Goal: Task Accomplishment & Management: Use online tool/utility

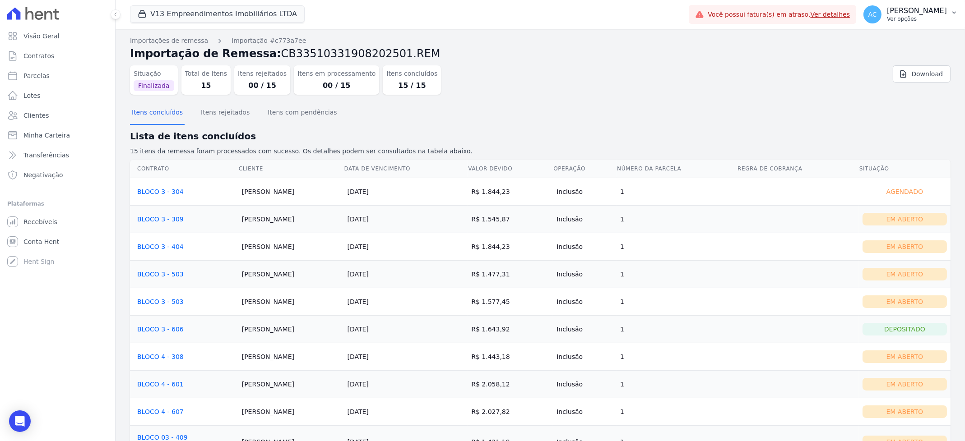
click at [915, 13] on p "[PERSON_NAME]" at bounding box center [917, 10] width 60 height 9
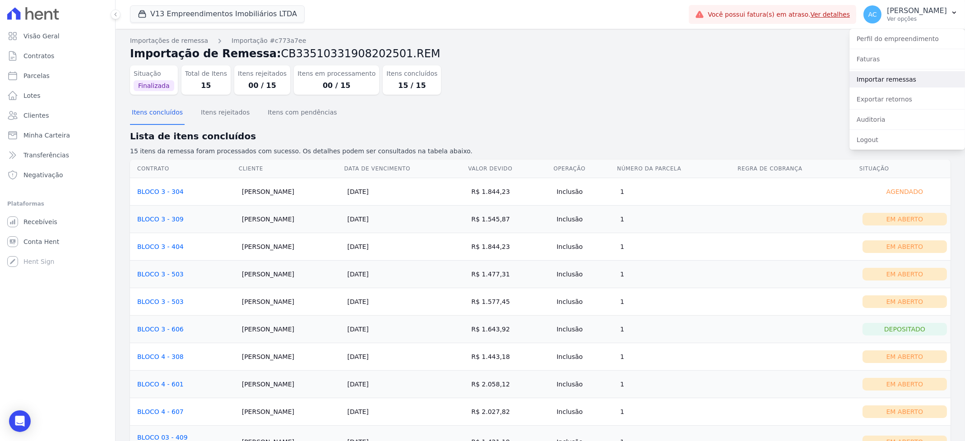
click at [885, 82] on link "Importar remessas" at bounding box center [908, 79] width 116 height 16
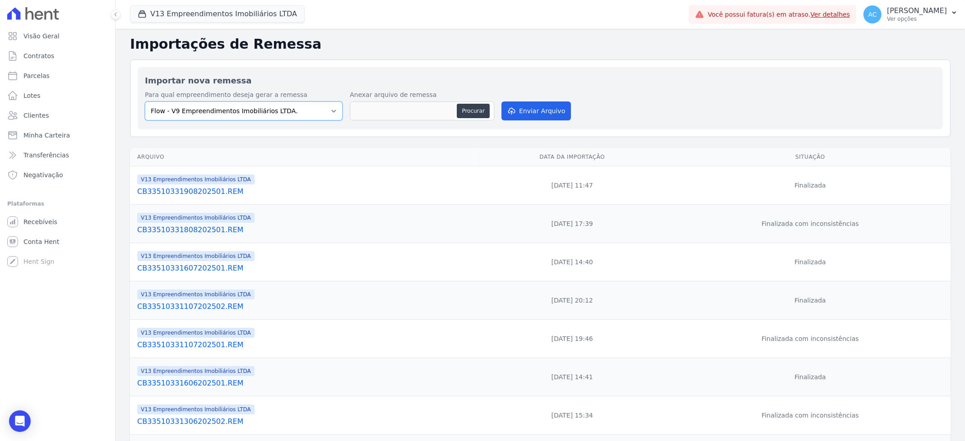
click at [325, 116] on select "Flow - V9 Empreendimentos Imobiliários LTDA. On - V11 Empreendimentos Imobiliár…" at bounding box center [244, 111] width 198 height 19
select select "ecab2329-c666-4977-ad84-d4b1e3d3d680"
click at [145, 102] on select "Flow - V9 Empreendimentos Imobiliários LTDA. On - V11 Empreendimentos Imobiliár…" at bounding box center [244, 111] width 198 height 19
click at [465, 107] on button "Procurar" at bounding box center [473, 111] width 33 height 14
type input "CBV1533510331909202501.REM"
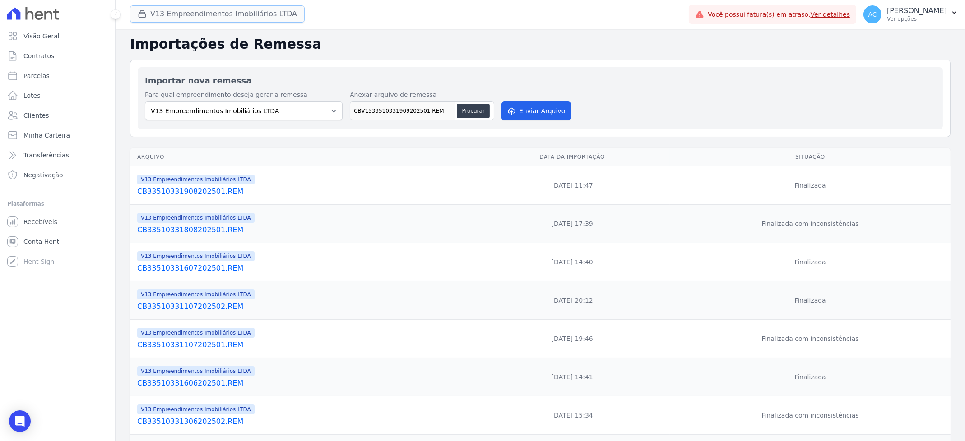
click at [242, 15] on button "V13 Empreendimentos Imobiliários LTDA" at bounding box center [217, 13] width 175 height 17
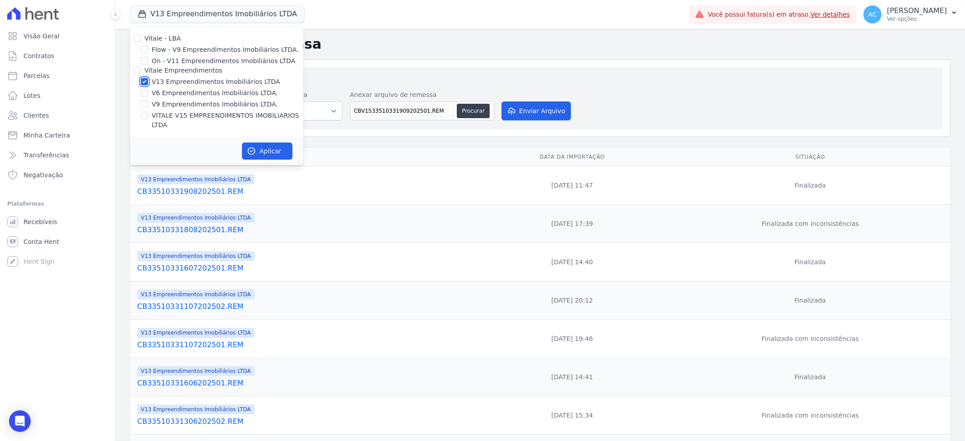
click at [146, 82] on input "V13 Empreendimentos Imobiliários LTDA" at bounding box center [144, 81] width 7 height 7
checkbox input "false"
click at [144, 113] on input "VITALE V15 EMPREENDIMENTOS IMOBILIARIOS LTDA" at bounding box center [144, 115] width 7 height 7
checkbox input "true"
click at [283, 144] on button "Aplicar" at bounding box center [267, 151] width 51 height 17
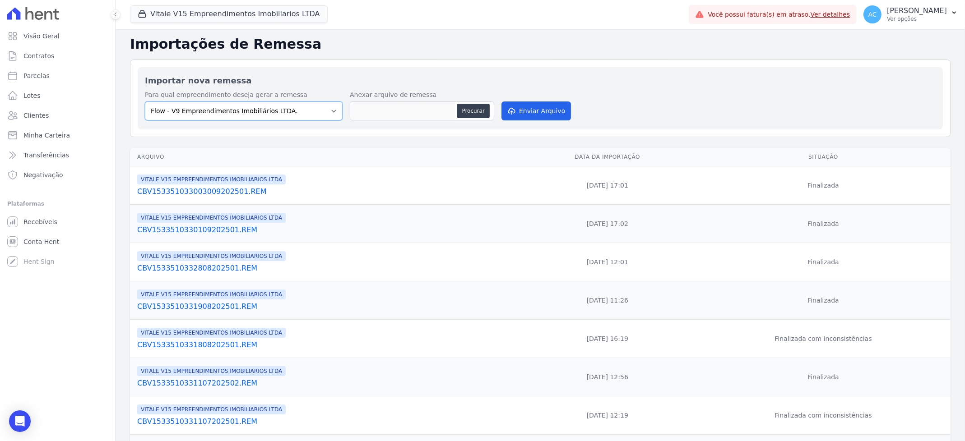
click at [277, 111] on select "Flow - V9 Empreendimentos Imobiliários LTDA. On - V11 Empreendimentos Imobiliár…" at bounding box center [244, 111] width 198 height 19
select select "43a01992-2921-4595-aa0d-28e05d992a61"
click at [145, 102] on select "Flow - V9 Empreendimentos Imobiliários LTDA. On - V11 Empreendimentos Imobiliár…" at bounding box center [244, 111] width 198 height 19
click at [473, 113] on button "Procurar" at bounding box center [473, 111] width 33 height 14
type input "CBV1533510331909202501.REM"
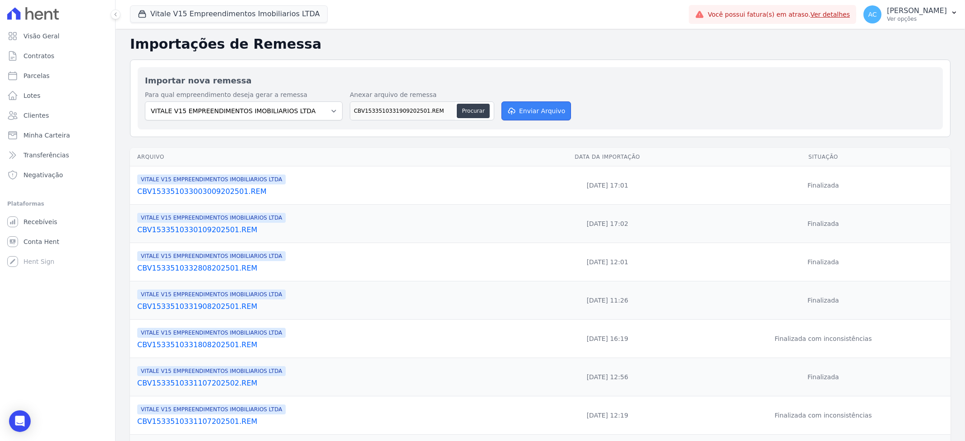
click at [543, 113] on button "Enviar Arquivo" at bounding box center [537, 111] width 70 height 19
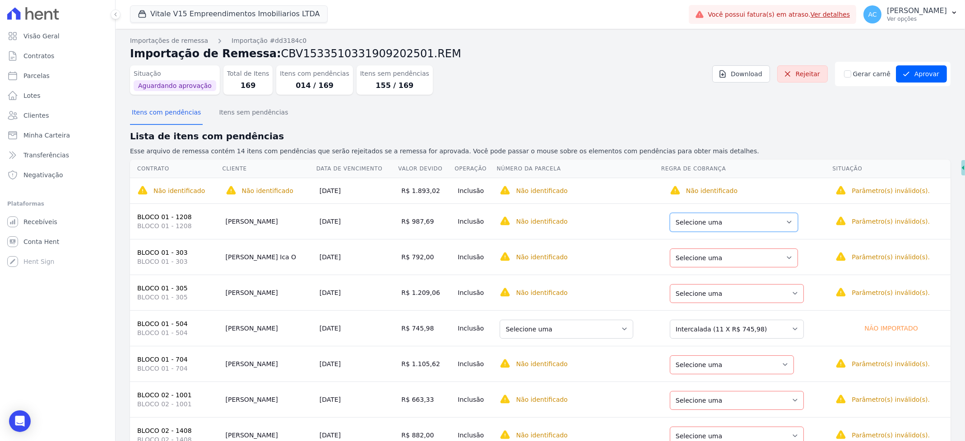
click at [766, 221] on select "Selecione uma Nova Parcela Avulsa Parcela Avulsa Existente Parcela Normal (24 X…" at bounding box center [734, 222] width 128 height 19
click at [728, 259] on select "Selecione uma Nova Parcela Avulsa Parcela Avulsa Existente Parcela Normal (24 X…" at bounding box center [734, 258] width 128 height 19
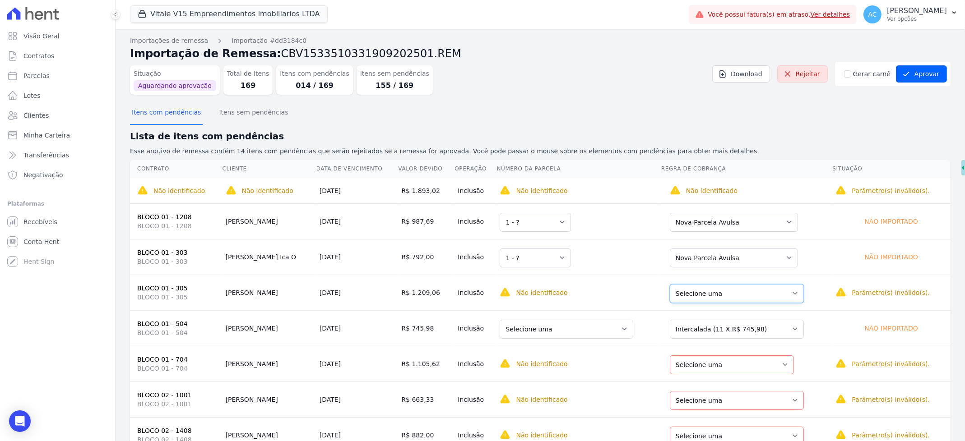
click at [717, 291] on select "Selecione uma Nova Parcela Avulsa Parcela Avulsa Existente Intercalada (3 X R$ …" at bounding box center [737, 293] width 134 height 19
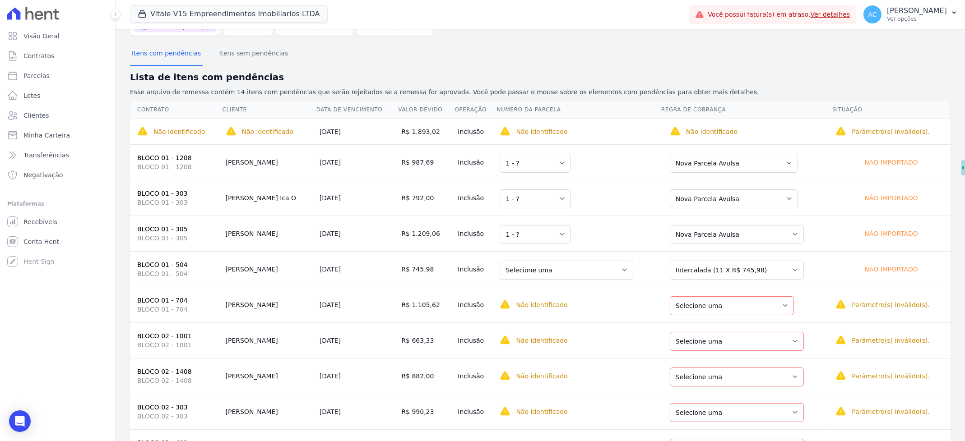
scroll to position [60, 0]
click at [594, 274] on select "Selecione uma 7 - 20/11/2025 - R$ 745,98 - Agendado" at bounding box center [567, 269] width 134 height 19
click at [703, 270] on select "Selecione uma Nova Parcela Avulsa Parcela Avulsa Existente Parcela Normal (24 X…" at bounding box center [737, 269] width 134 height 19
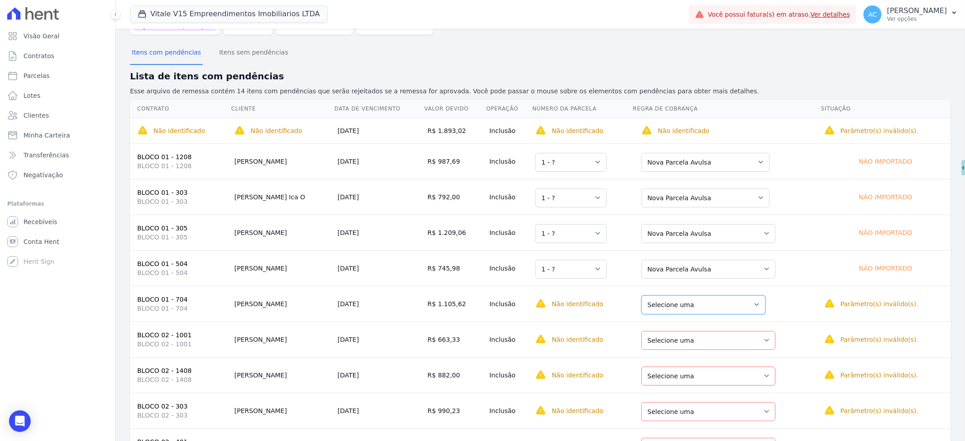
click at [713, 302] on select "Selecione uma Nova Parcela Avulsa Parcela Avulsa Existente Parcela Normal (1 X …" at bounding box center [703, 305] width 124 height 19
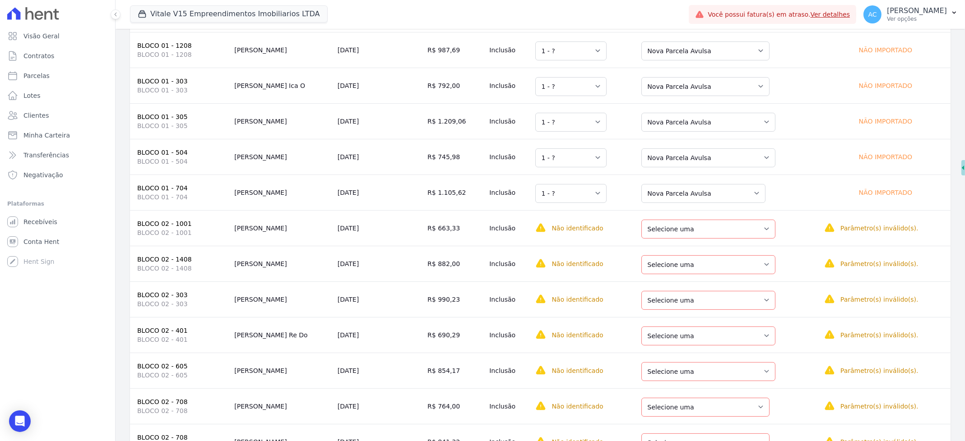
scroll to position [180, 0]
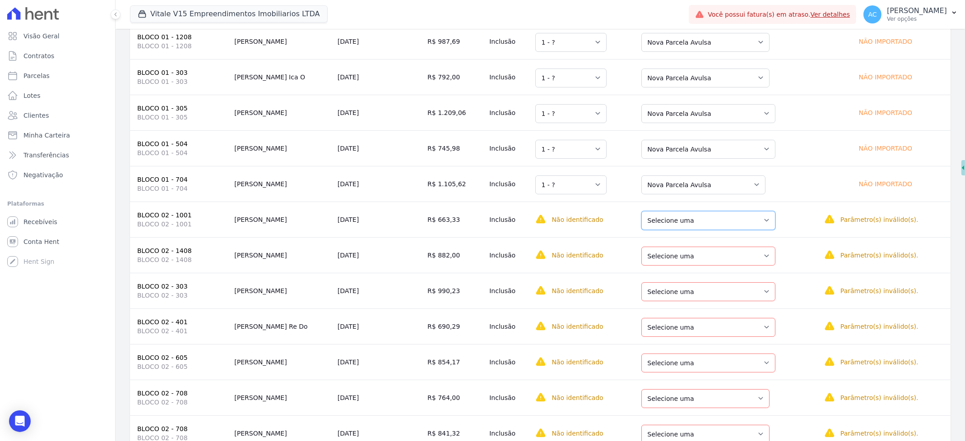
click at [686, 221] on select "Selecione uma Nova Parcela Avulsa Parcela Avulsa Existente Intercalada (3 X R$ …" at bounding box center [708, 220] width 134 height 19
click at [687, 255] on select "Selecione uma Nova Parcela Avulsa Parcela Avulsa Existente Parcela Normal (24 X…" at bounding box center [708, 256] width 134 height 19
click at [688, 291] on select "Selecione uma Nova Parcela Avulsa Parcela Avulsa Existente Intercalada (1 X R$ …" at bounding box center [708, 292] width 134 height 19
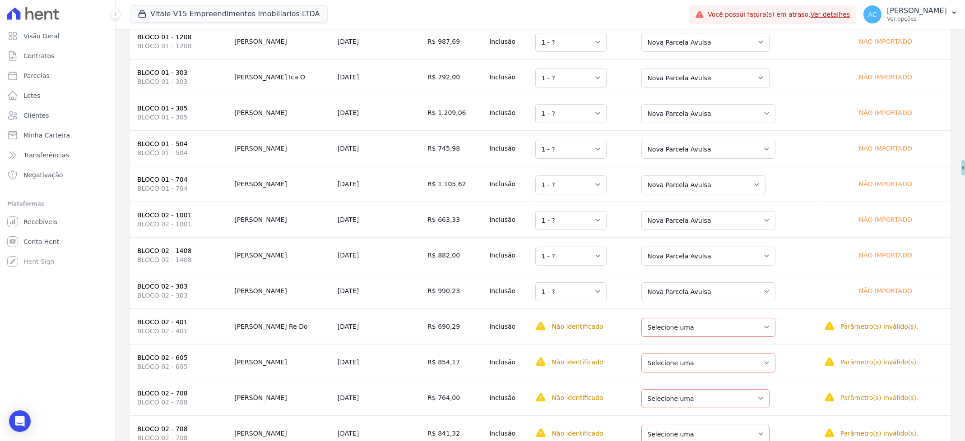
scroll to position [249, 0]
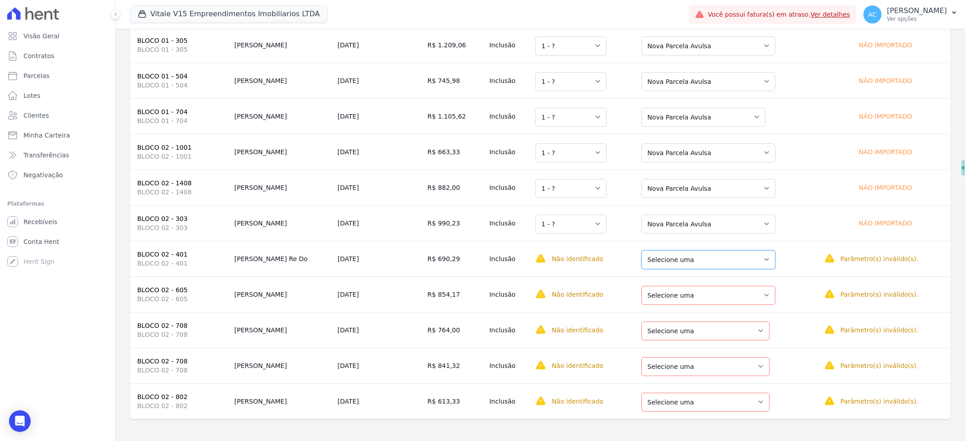
click at [691, 261] on select "Selecione uma Nova Parcela Avulsa Parcela Avulsa Existente Intercalada (9 X R$ …" at bounding box center [708, 260] width 134 height 19
click at [688, 288] on select "Selecione uma Nova Parcela Avulsa Parcela Avulsa Existente Intercalada (3 X R$ …" at bounding box center [708, 295] width 134 height 19
drag, startPoint x: 692, startPoint y: 331, endPoint x: 694, endPoint y: 338, distance: 7.4
click at [692, 331] on select "Selecione uma Nova Parcela Avulsa Parcela Avulsa Existente Sinal (12 X R$ 764,0…" at bounding box center [705, 331] width 128 height 19
click at [689, 332] on select "Selecione uma Nova Parcela Avulsa Parcela Avulsa Existente Sinal (12 X R$ 764,0…" at bounding box center [705, 331] width 128 height 19
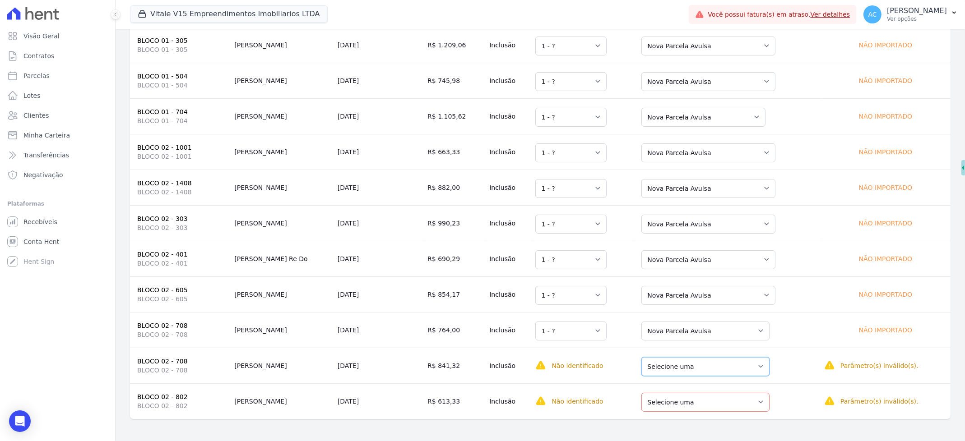
click at [706, 372] on select "Selecione uma Nova Parcela Avulsa Parcela Avulsa Existente Sinal (12 X R$ 764,0…" at bounding box center [705, 367] width 128 height 19
click at [688, 411] on select "Selecione uma Nova Parcela Avulsa Parcela Avulsa Existente Sinal (1 X R$ 100,66…" at bounding box center [705, 402] width 128 height 19
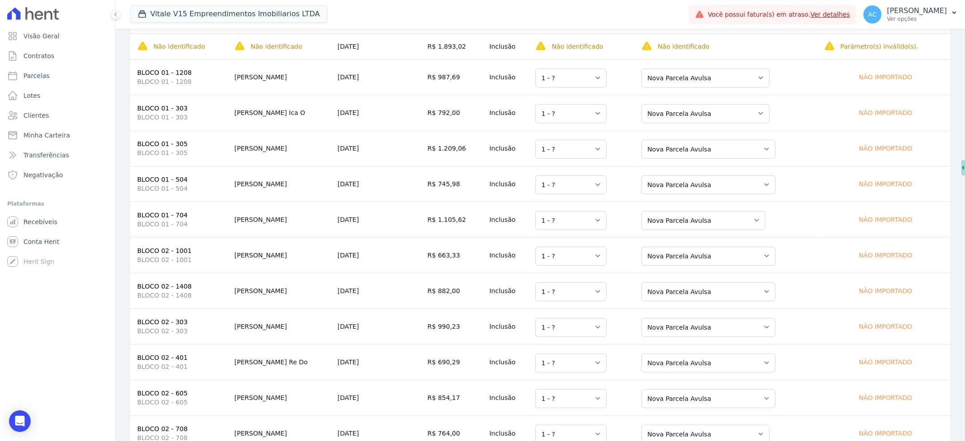
scroll to position [0, 0]
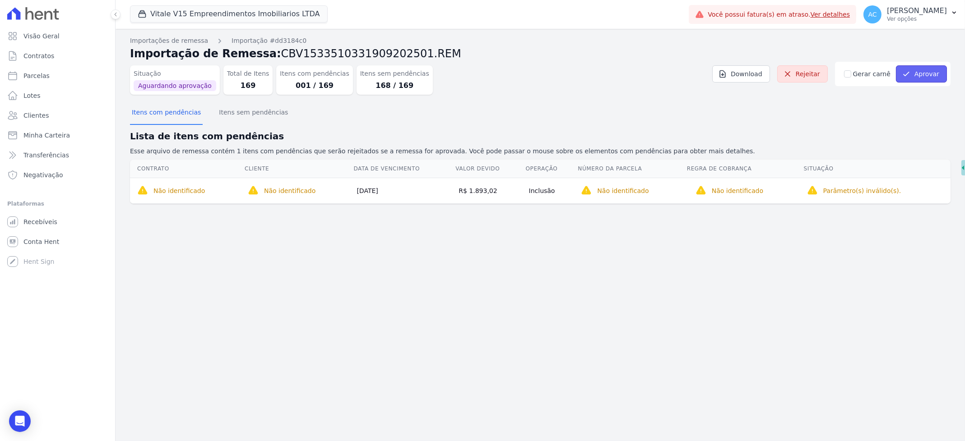
click at [926, 76] on button "Aprovar" at bounding box center [921, 73] width 51 height 17
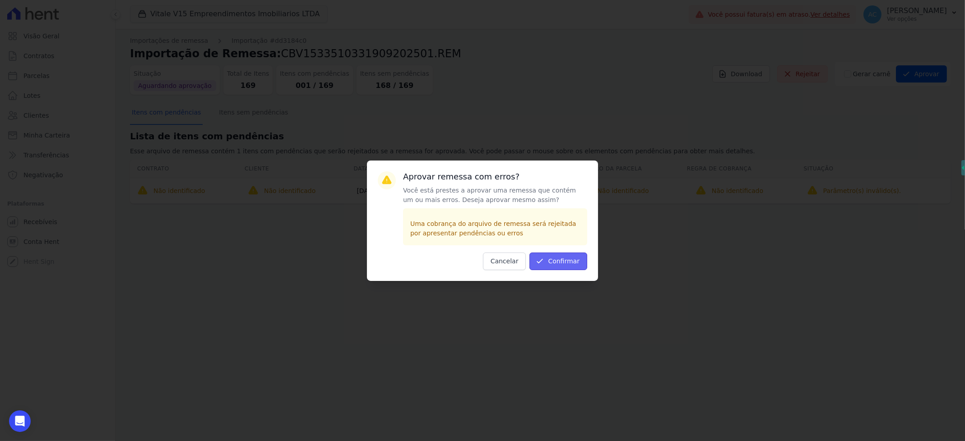
click at [548, 261] on button "Confirmar" at bounding box center [559, 262] width 58 height 18
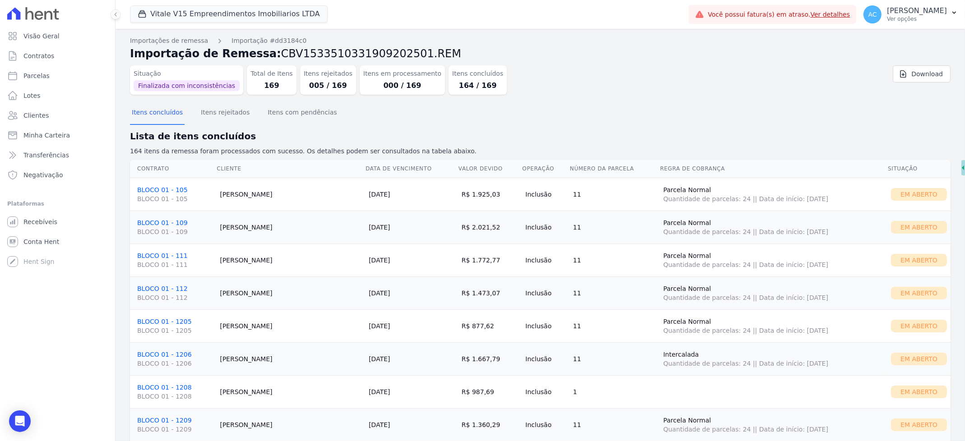
click at [312, 81] on dd "005 / 169" at bounding box center [328, 85] width 49 height 11
click at [304, 88] on dd "005 / 169" at bounding box center [328, 85] width 49 height 11
click at [311, 71] on dt "Itens rejeitados" at bounding box center [328, 73] width 49 height 9
click at [228, 110] on button "Itens rejeitados" at bounding box center [225, 113] width 52 height 23
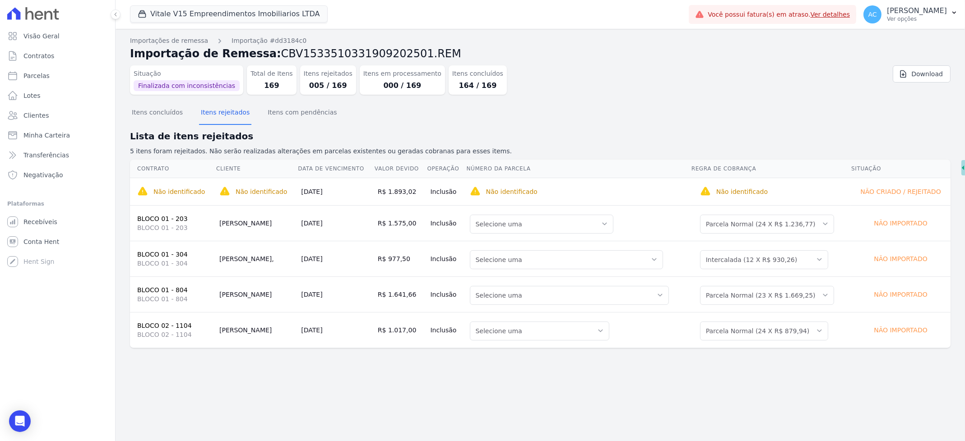
click at [314, 376] on div "Importações de remessa Importação #dd3184c0 Importação de Remessa: CBV153351033…" at bounding box center [541, 235] width 850 height 413
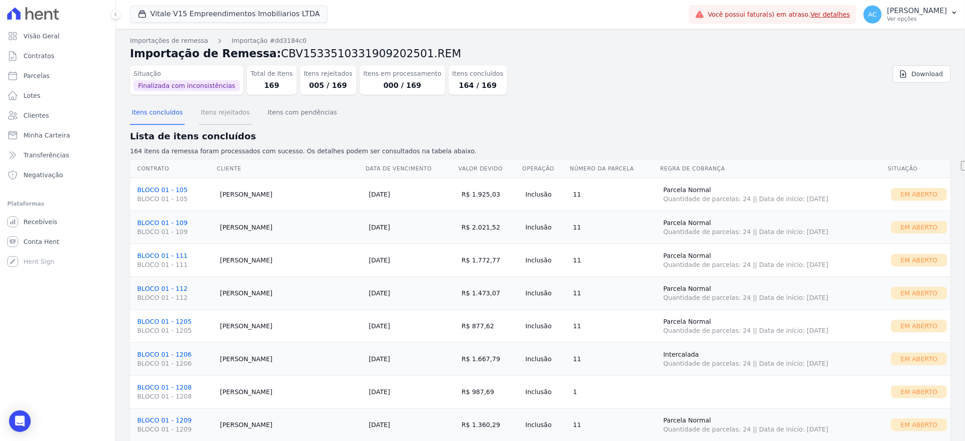
click at [225, 111] on button "Itens rejeitados" at bounding box center [225, 113] width 52 height 23
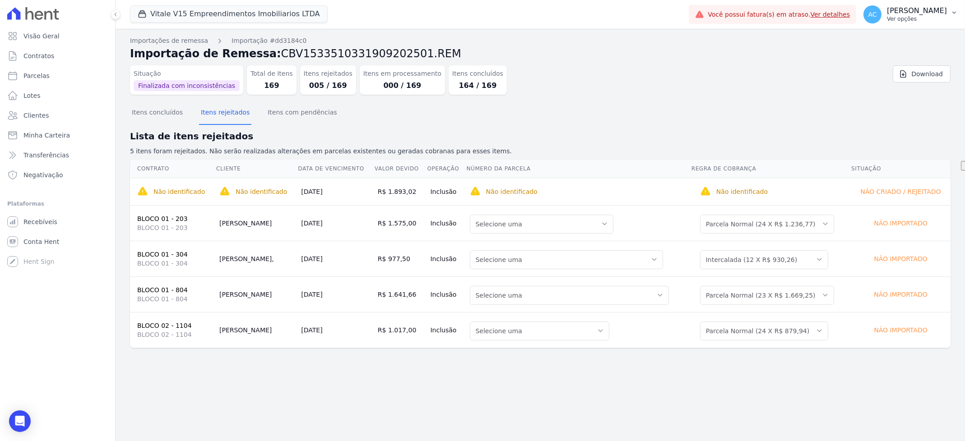
click at [926, 13] on p "[PERSON_NAME]" at bounding box center [917, 10] width 60 height 9
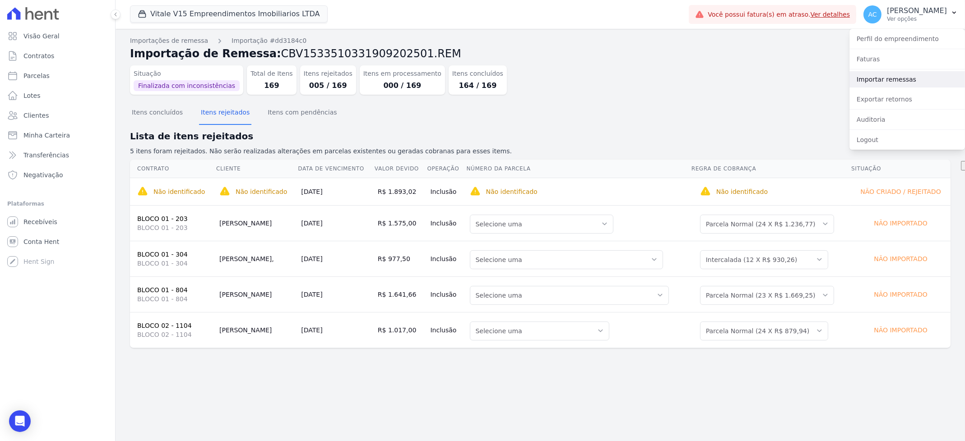
click at [887, 80] on link "Importar remessas" at bounding box center [908, 79] width 116 height 16
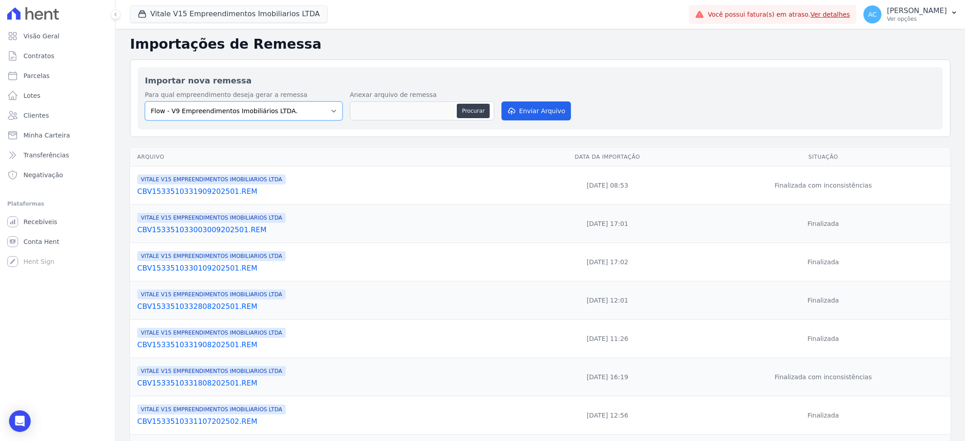
drag, startPoint x: 315, startPoint y: 114, endPoint x: 303, endPoint y: 117, distance: 12.7
click at [315, 113] on select "Flow - V9 Empreendimentos Imobiliários LTDA. On - V11 Empreendimentos Imobiliár…" at bounding box center [244, 111] width 198 height 19
select select "43a01992-2921-4595-aa0d-28e05d992a61"
click at [145, 102] on select "Flow - V9 Empreendimentos Imobiliários LTDA. On - V11 Empreendimentos Imobiliár…" at bounding box center [244, 111] width 198 height 19
click at [470, 111] on button "Procurar" at bounding box center [473, 111] width 33 height 14
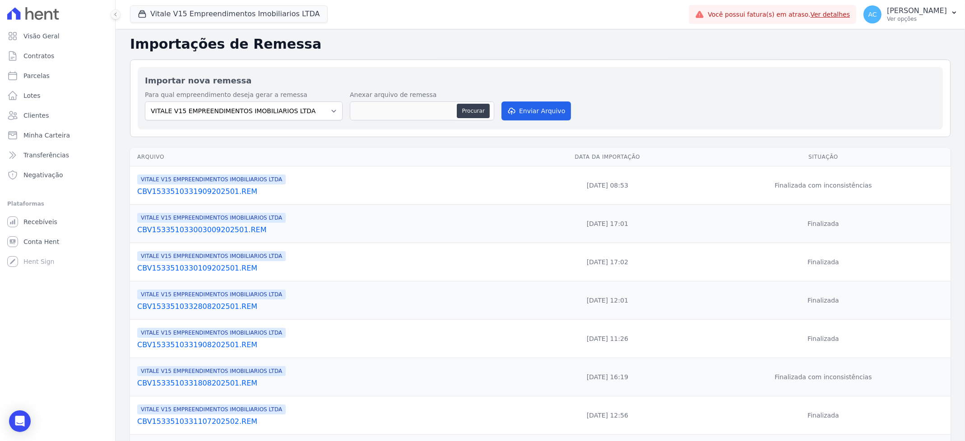
type input "CBV1533510331909202502.REM"
click at [537, 109] on button "Enviar Arquivo" at bounding box center [537, 111] width 70 height 19
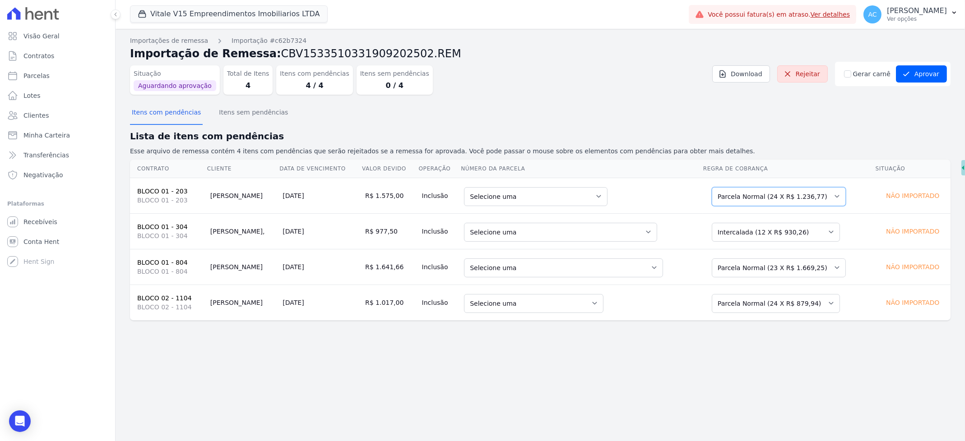
drag, startPoint x: 729, startPoint y: 196, endPoint x: 735, endPoint y: 195, distance: 6.1
click at [730, 196] on select "Selecione uma Nova Parcela Avulsa Parcela Avulsa Existente Intercalada (17 X R$…" at bounding box center [779, 196] width 134 height 19
click at [756, 229] on select "Selecione uma Nova Parcela Avulsa Parcela Avulsa Existente Intercalada (12 X R$…" at bounding box center [776, 232] width 128 height 19
click at [743, 269] on select "Selecione uma Nova Parcela Avulsa Parcela Avulsa Existente Intercalada (2 X R$ …" at bounding box center [779, 268] width 134 height 19
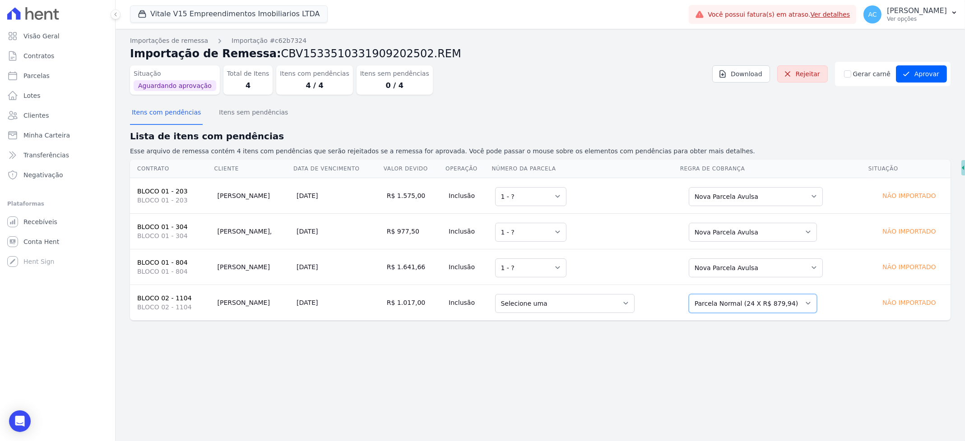
click at [754, 306] on select "Selecione uma Nova Parcela Avulsa Parcela Avulsa Existente Sinal (1 X R$ 6.246,…" at bounding box center [753, 303] width 128 height 19
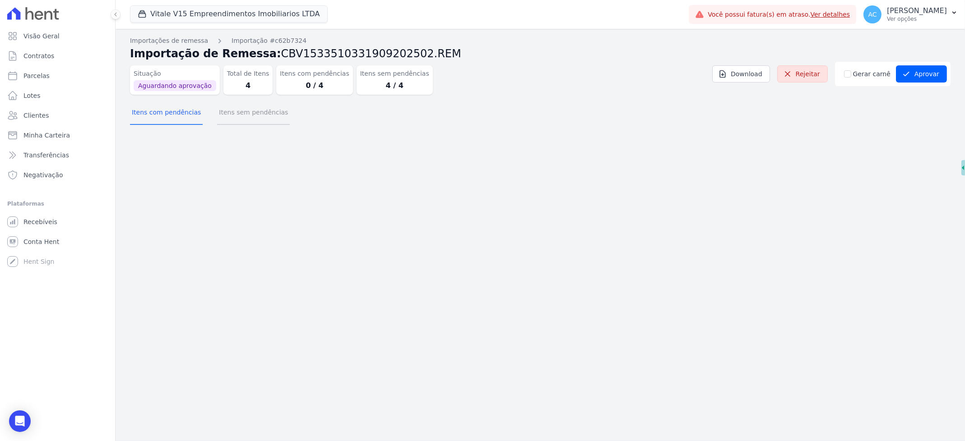
click at [253, 111] on button "Itens sem pendências" at bounding box center [253, 113] width 73 height 23
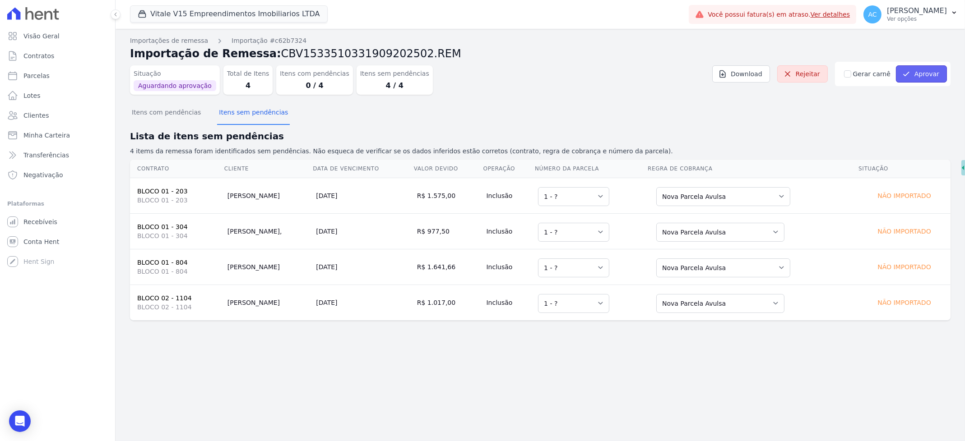
click at [926, 70] on button "Aprovar" at bounding box center [921, 73] width 51 height 17
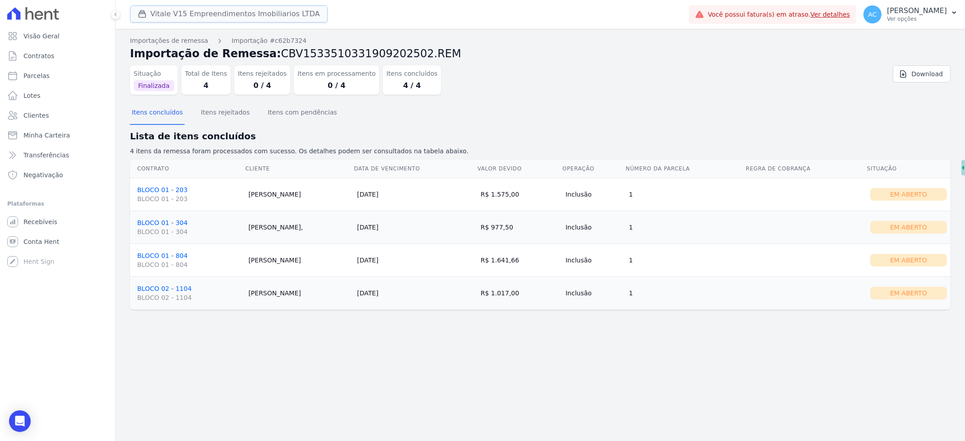
click at [170, 14] on button "Vitale V15 Empreendimentos Imobiliarios LTDA" at bounding box center [229, 13] width 198 height 17
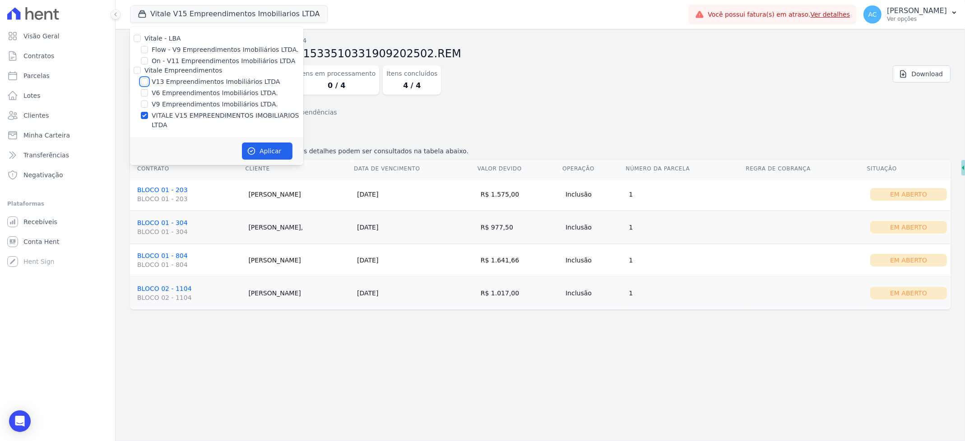
click at [146, 79] on input "V13 Empreendimentos Imobiliários LTDA" at bounding box center [144, 81] width 7 height 7
checkbox input "true"
click at [143, 116] on input "VITALE V15 EMPREENDIMENTOS IMOBILIARIOS LTDA" at bounding box center [144, 115] width 7 height 7
checkbox input "false"
click at [279, 143] on button "Aplicar" at bounding box center [267, 151] width 51 height 17
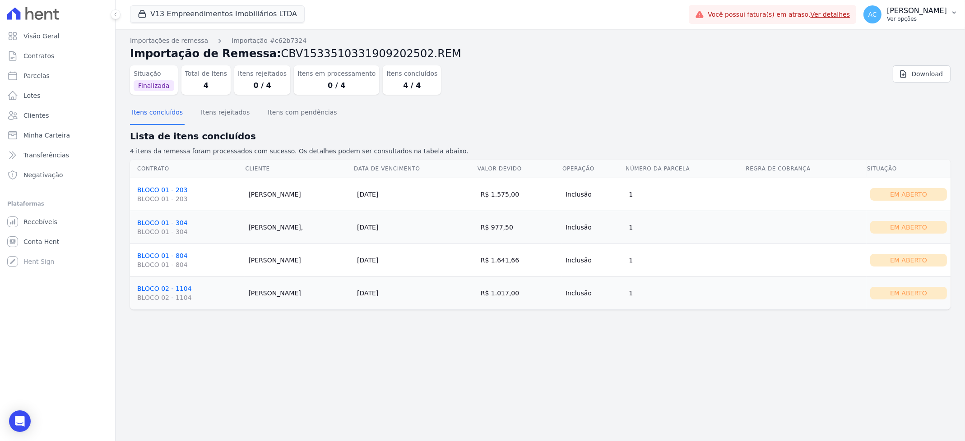
click at [930, 9] on p "[PERSON_NAME]" at bounding box center [917, 10] width 60 height 9
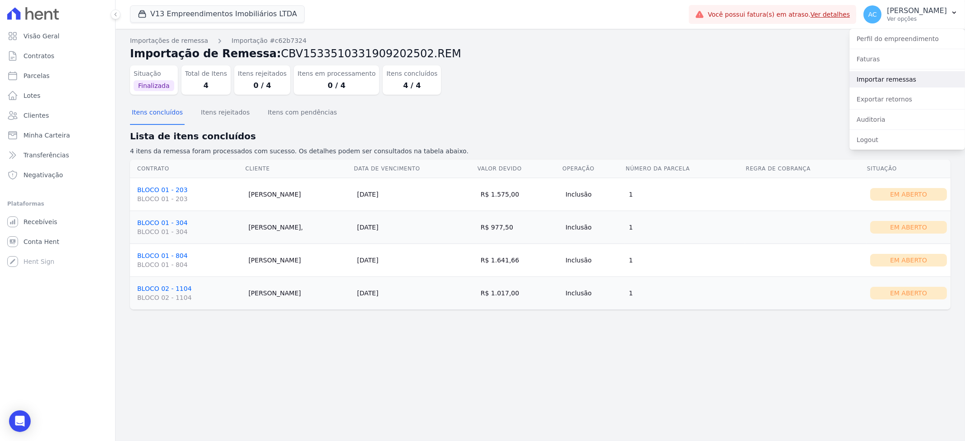
click at [900, 80] on link "Importar remessas" at bounding box center [908, 79] width 116 height 16
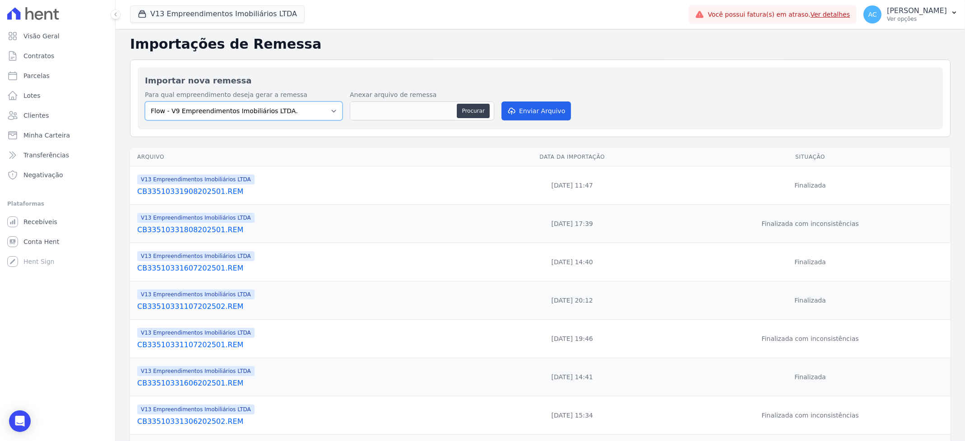
drag, startPoint x: 316, startPoint y: 111, endPoint x: 308, endPoint y: 109, distance: 8.8
click at [316, 111] on select "Flow - V9 Empreendimentos Imobiliários LTDA. On - V11 Empreendimentos Imobiliár…" at bounding box center [244, 111] width 198 height 19
select select "ecab2329-c666-4977-ad84-d4b1e3d3d680"
click at [145, 102] on select "Flow - V9 Empreendimentos Imobiliários LTDA. On - V11 Empreendimentos Imobiliár…" at bounding box center [244, 111] width 198 height 19
click at [464, 112] on button "Procurar" at bounding box center [473, 111] width 33 height 14
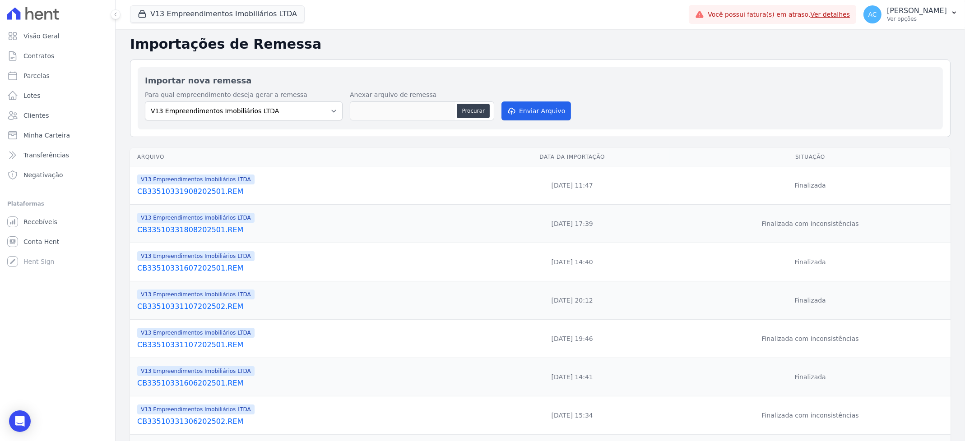
type input "CB33510331909202501.REM"
click at [550, 110] on button "Enviar Arquivo" at bounding box center [537, 111] width 70 height 19
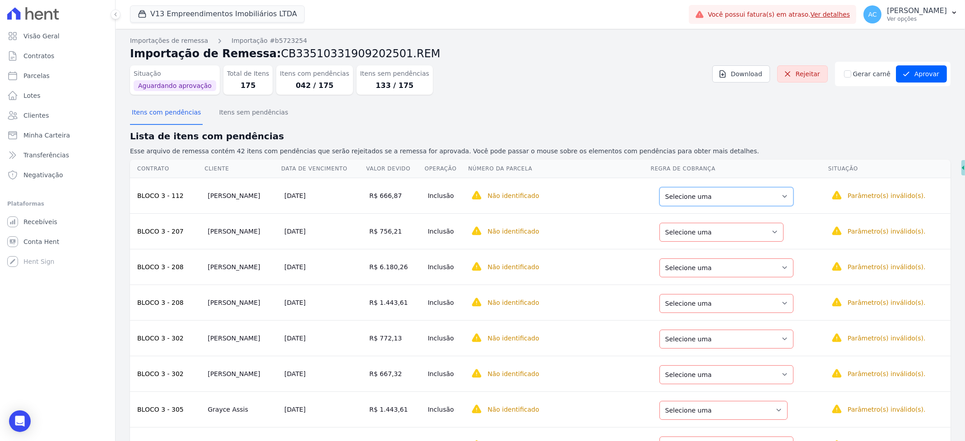
click at [701, 203] on select "Selecione uma Nova Parcela Avulsa Parcela Avulsa Existente Outros (7 X R$ 735,3…" at bounding box center [727, 196] width 134 height 19
click at [719, 237] on select "Selecione uma Nova Parcela Avulsa Parcela Avulsa Existente Parcela Normal (5 X …" at bounding box center [722, 232] width 124 height 19
click at [738, 270] on select "Selecione uma Nova Parcela Avulsa Parcela Avulsa Existente Intercalada (3 X R$ …" at bounding box center [727, 268] width 134 height 19
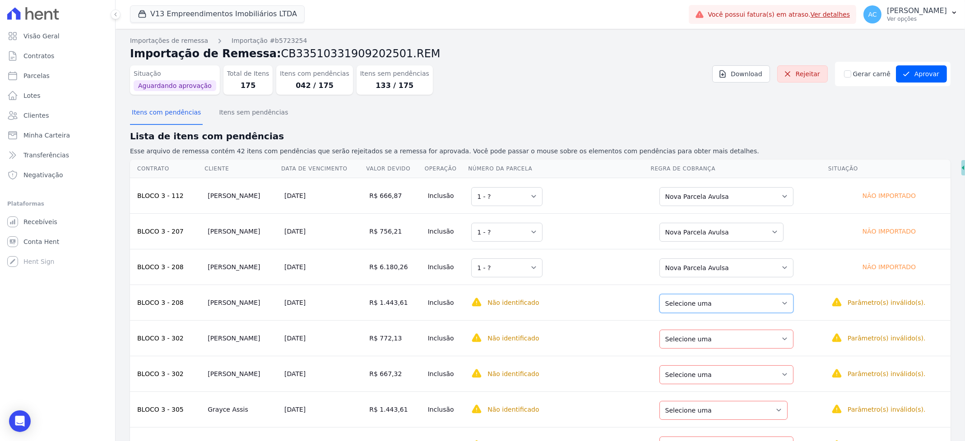
click at [725, 310] on select "Selecione uma Nova Parcela Avulsa Parcela Avulsa Existente Intercalada (3 X R$ …" at bounding box center [727, 303] width 134 height 19
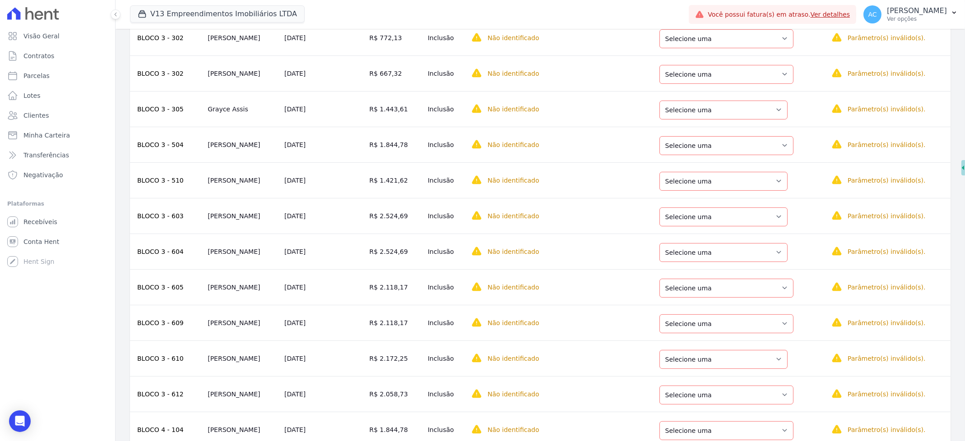
scroll to position [180, 0]
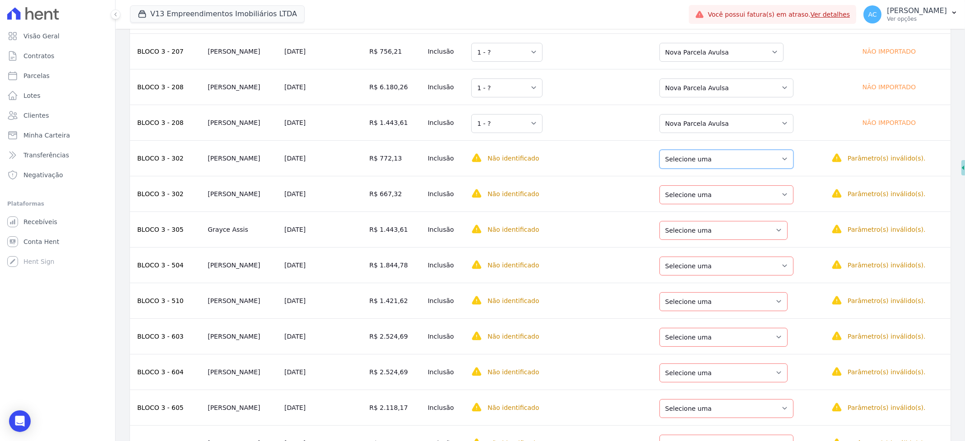
click at [746, 167] on select "Selecione uma Nova Parcela Avulsa Parcela Avulsa Existente Parcela Normal (28 X…" at bounding box center [727, 159] width 134 height 19
click at [714, 192] on select "Selecione uma Nova Parcela Avulsa Parcela Avulsa Existente Parcela Normal (28 X…" at bounding box center [727, 195] width 134 height 19
click at [713, 236] on select "Selecione uma Nova Parcela Avulsa Parcela Avulsa Existente Intercalada (2 X R$ …" at bounding box center [724, 230] width 128 height 19
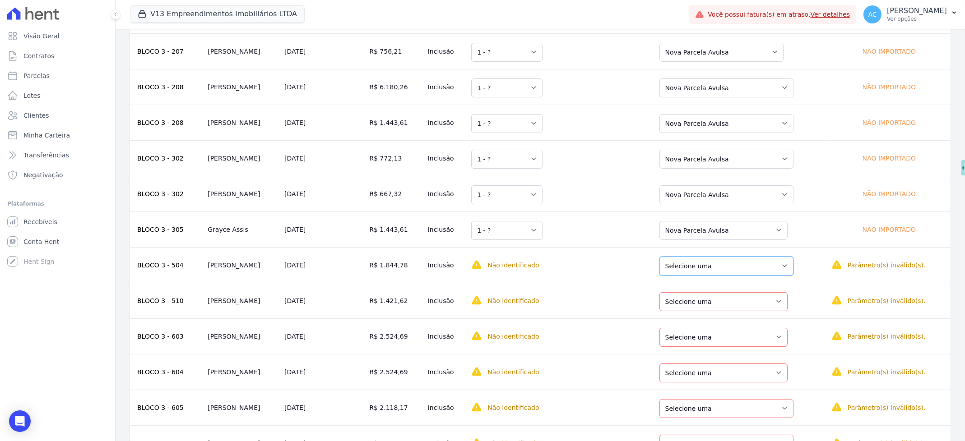
click at [718, 263] on select "Selecione uma Nova Parcela Avulsa Parcela Avulsa Existente Intercalada (7 X R$ …" at bounding box center [727, 266] width 134 height 19
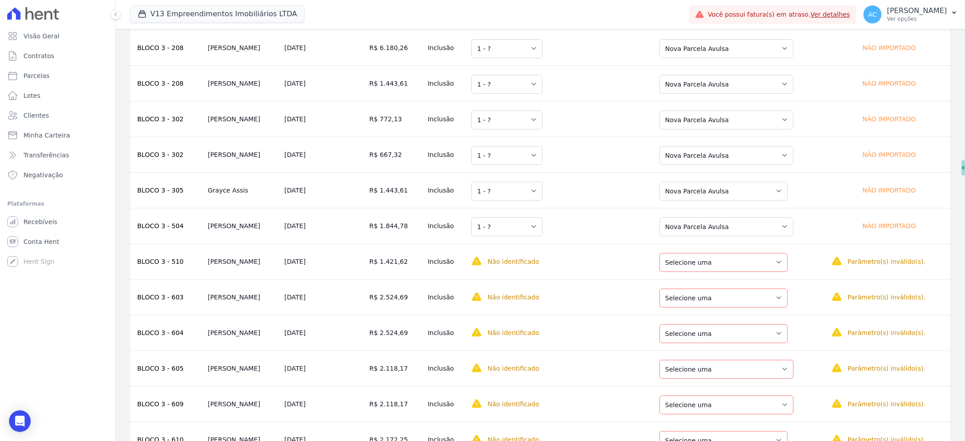
scroll to position [241, 0]
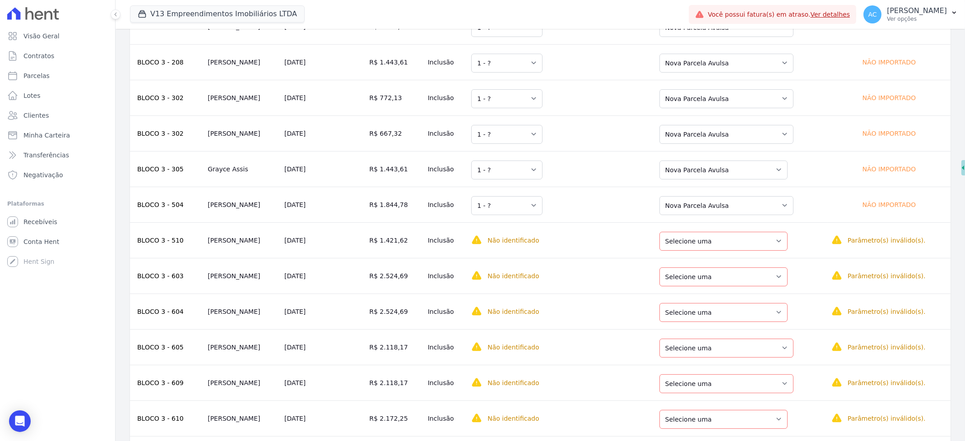
click at [728, 253] on td "Selecione uma Nova Parcela Avulsa Parcela Avulsa Existente Outros (7 X R$ 749,4…" at bounding box center [738, 241] width 177 height 36
click at [722, 246] on select "Selecione uma Nova Parcela Avulsa Parcela Avulsa Existente Outros (7 X R$ 749,4…" at bounding box center [724, 241] width 128 height 19
drag, startPoint x: 714, startPoint y: 273, endPoint x: 720, endPoint y: 282, distance: 11.4
click at [714, 273] on select "Selecione uma Nova Parcela Avulsa Parcela Avulsa Existente Intercalada (3 X R$ …" at bounding box center [724, 277] width 128 height 19
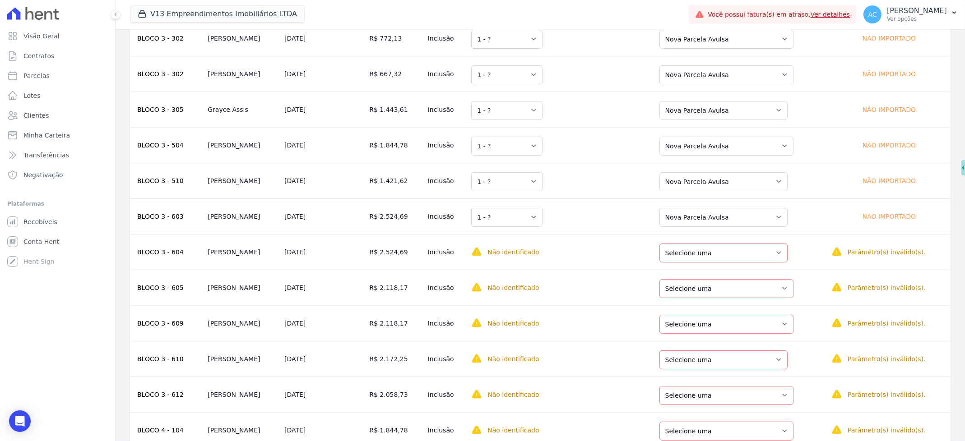
scroll to position [301, 0]
drag, startPoint x: 716, startPoint y: 256, endPoint x: 718, endPoint y: 262, distance: 6.7
click at [716, 256] on select "Selecione uma Nova Parcela Avulsa Parcela Avulsa Existente Outros (7 X R$ 1.628…" at bounding box center [724, 252] width 128 height 19
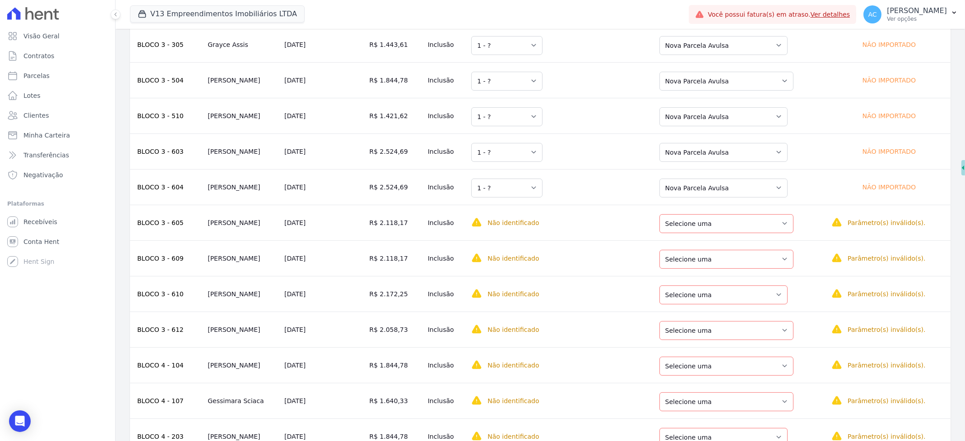
scroll to position [481, 0]
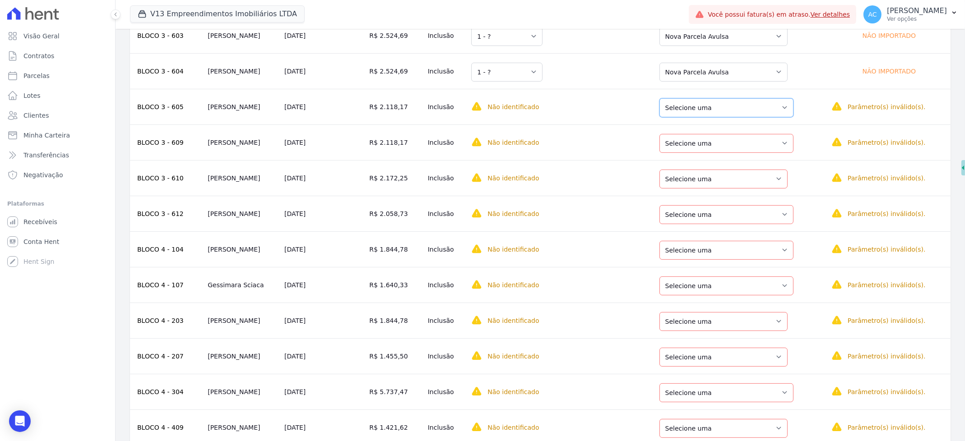
drag, startPoint x: 703, startPoint y: 101, endPoint x: 709, endPoint y: 117, distance: 17.3
click at [703, 100] on select "Selecione uma Nova Parcela Avulsa Parcela Avulsa Existente Outros (7 X R$ 1.750…" at bounding box center [727, 107] width 134 height 19
click at [711, 155] on td "Selecione uma Nova Parcela Avulsa Parcela Avulsa Existente Parcela Normal (27 X…" at bounding box center [738, 143] width 177 height 36
drag, startPoint x: 720, startPoint y: 144, endPoint x: 718, endPoint y: 153, distance: 9.6
click at [720, 144] on select "Selecione uma Nova Parcela Avulsa Parcela Avulsa Existente Parcela Normal (27 X…" at bounding box center [727, 143] width 134 height 19
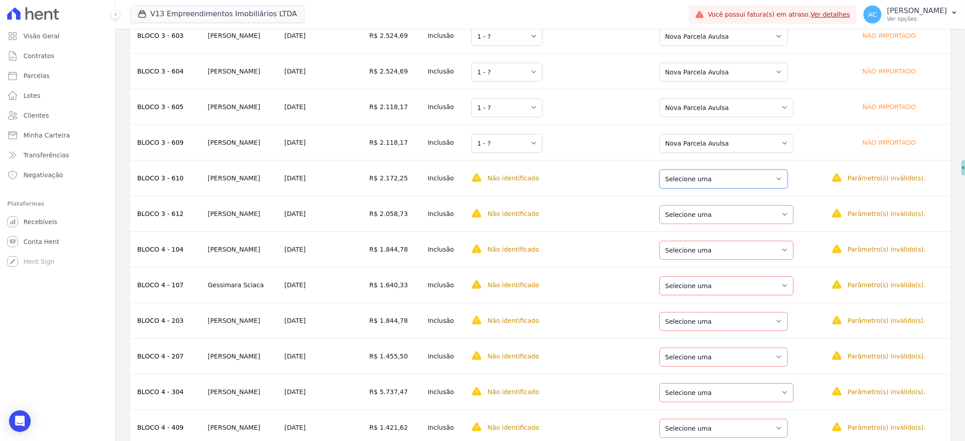
click at [722, 177] on select "Selecione uma Nova Parcela Avulsa Parcela Avulsa Existente Intercalada (2 X R$ …" at bounding box center [724, 179] width 128 height 19
click at [716, 213] on select "Selecione uma Nova Parcela Avulsa Parcela Avulsa Existente Intercalada (2 X R$ …" at bounding box center [727, 214] width 134 height 19
click at [724, 245] on select "Selecione uma Nova Parcela Avulsa Parcela Avulsa Existente Outros (8 X R$ 1.271…" at bounding box center [727, 250] width 134 height 19
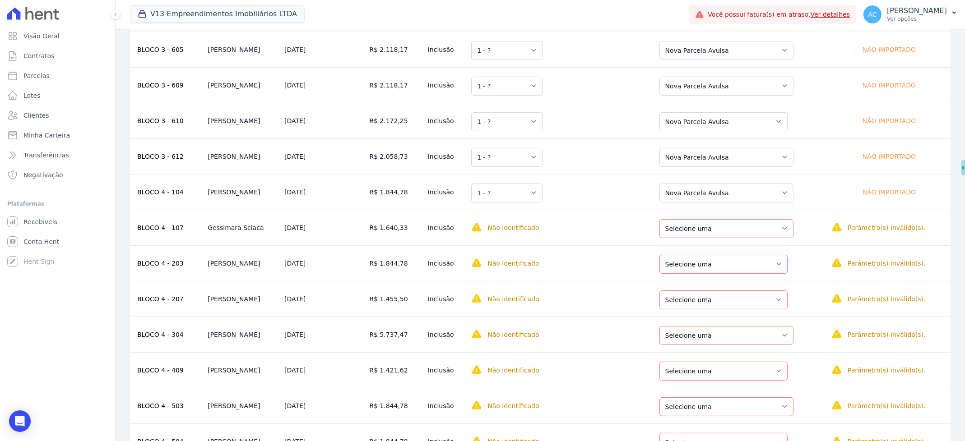
scroll to position [541, 0]
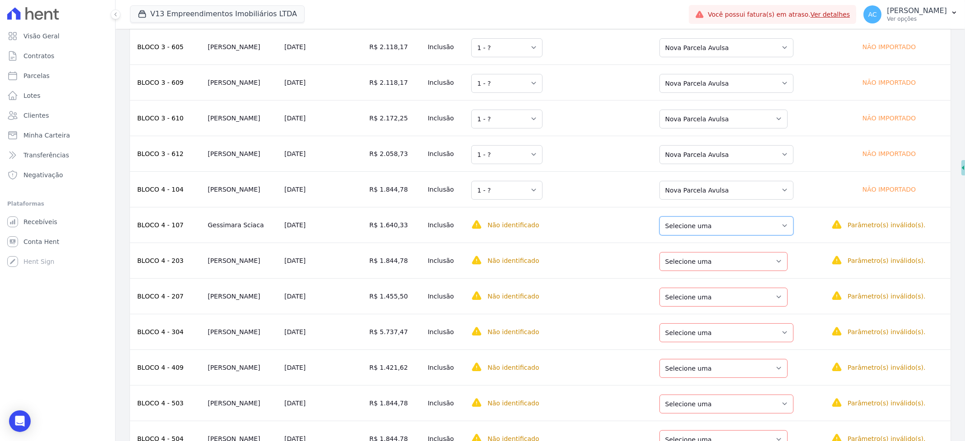
click at [714, 225] on select "Selecione uma Nova Parcela Avulsa Parcela Avulsa Existente Outros (9 X R$ 104,0…" at bounding box center [727, 226] width 134 height 19
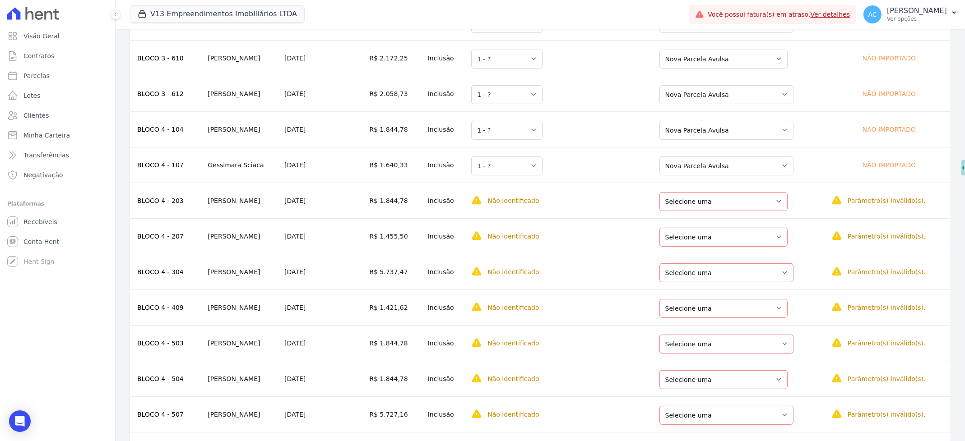
scroll to position [662, 0]
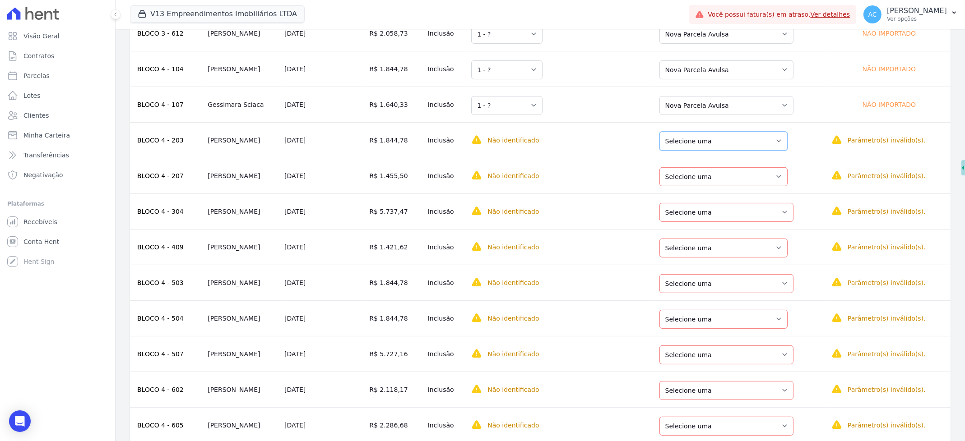
click at [708, 145] on select "Selecione uma Nova Parcela Avulsa Parcela Avulsa Existente Parcela Normal (27 X…" at bounding box center [724, 141] width 128 height 19
click at [714, 179] on select "Selecione uma Nova Parcela Avulsa Parcela Avulsa Existente Intercalada (3 X R$ …" at bounding box center [724, 176] width 128 height 19
click at [708, 219] on select "Selecione uma Nova Parcela Avulsa Parcela Avulsa Existente Intercalada (3 X R$ …" at bounding box center [727, 212] width 134 height 19
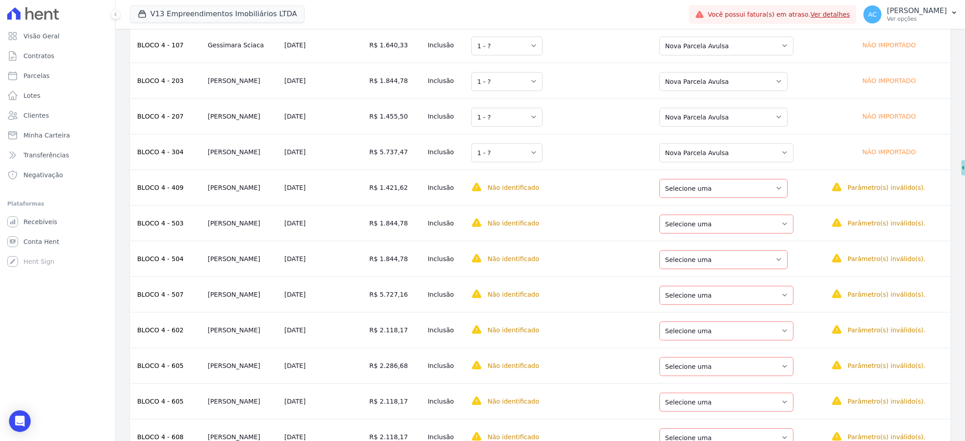
scroll to position [722, 0]
drag, startPoint x: 721, startPoint y: 189, endPoint x: 725, endPoint y: 197, distance: 8.3
click at [721, 189] on select "Selecione uma Nova Parcela Avulsa Parcela Avulsa Existente Outros (8 X R$ 1.087…" at bounding box center [724, 187] width 128 height 19
drag, startPoint x: 724, startPoint y: 208, endPoint x: 718, endPoint y: 223, distance: 16.0
click at [718, 223] on td "Selecione uma Nova Parcela Avulsa Parcela Avulsa Existente Intercalada (3 X R$ …" at bounding box center [738, 222] width 177 height 36
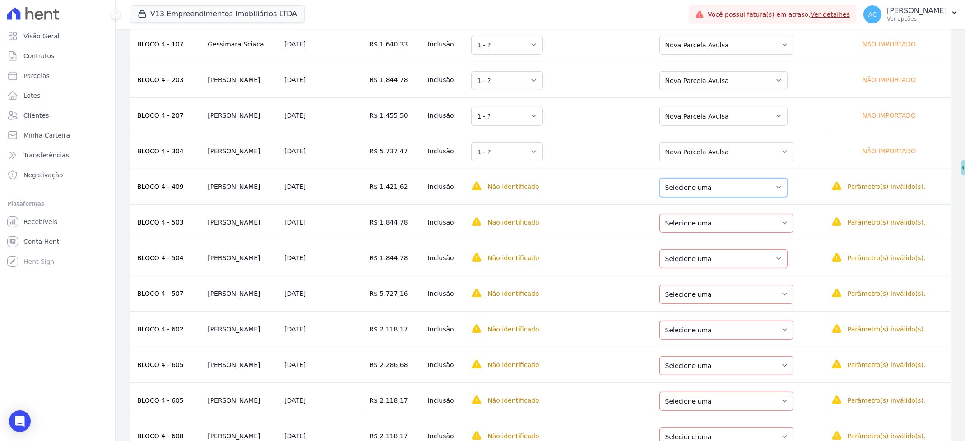
click at [709, 192] on select "Selecione uma Nova Parcela Avulsa Parcela Avulsa Existente Outros (8 X R$ 1.087…" at bounding box center [724, 187] width 128 height 19
click at [740, 232] on select "Selecione uma Nova Parcela Avulsa Parcela Avulsa Existente Intercalada (3 X R$ …" at bounding box center [727, 223] width 134 height 19
click at [739, 255] on select "Selecione uma Nova Parcela Avulsa Parcela Avulsa Existente Parcela Normal (27 X…" at bounding box center [724, 259] width 128 height 19
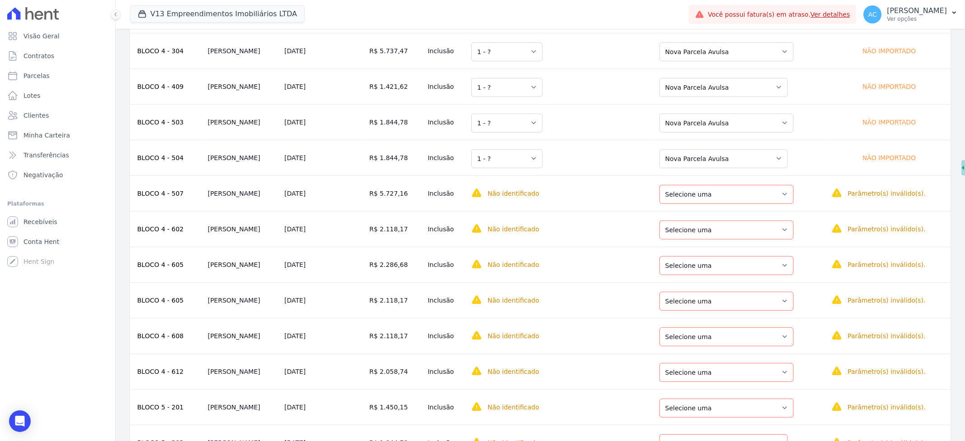
scroll to position [842, 0]
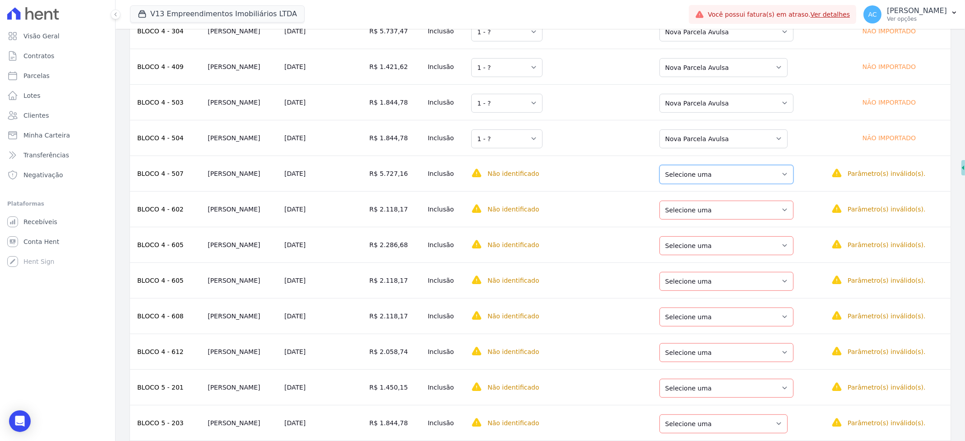
drag, startPoint x: 727, startPoint y: 181, endPoint x: 723, endPoint y: 185, distance: 6.1
click at [727, 181] on select "Selecione uma Nova Parcela Avulsa Parcela Avulsa Existente Parcela Normal (27 X…" at bounding box center [727, 174] width 134 height 19
click at [715, 218] on select "Selecione uma Nova Parcela Avulsa Parcela Avulsa Existente Parcela Normal (15 X…" at bounding box center [727, 210] width 134 height 19
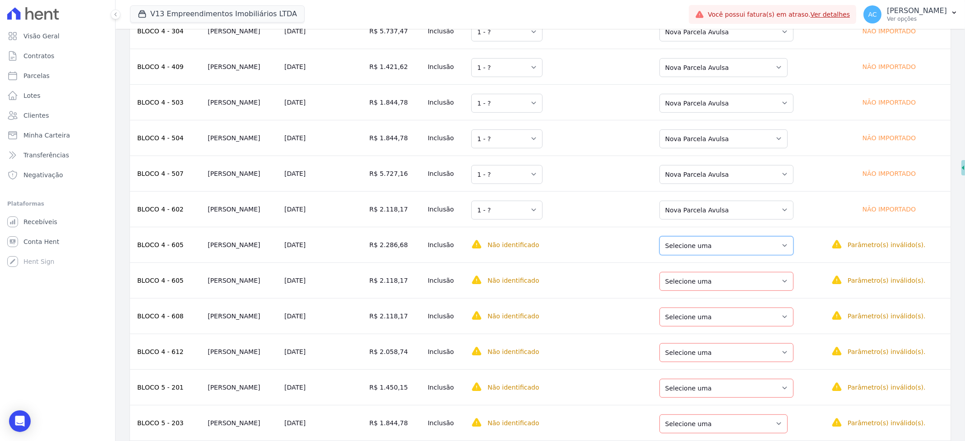
click at [717, 245] on select "Selecione uma Nova Parcela Avulsa Parcela Avulsa Existente Outros (10 X R$ 797,…" at bounding box center [727, 246] width 134 height 19
click at [707, 282] on select "Selecione uma Nova Parcela Avulsa Parcela Avulsa Existente Outros (10 X R$ 797,…" at bounding box center [727, 281] width 134 height 19
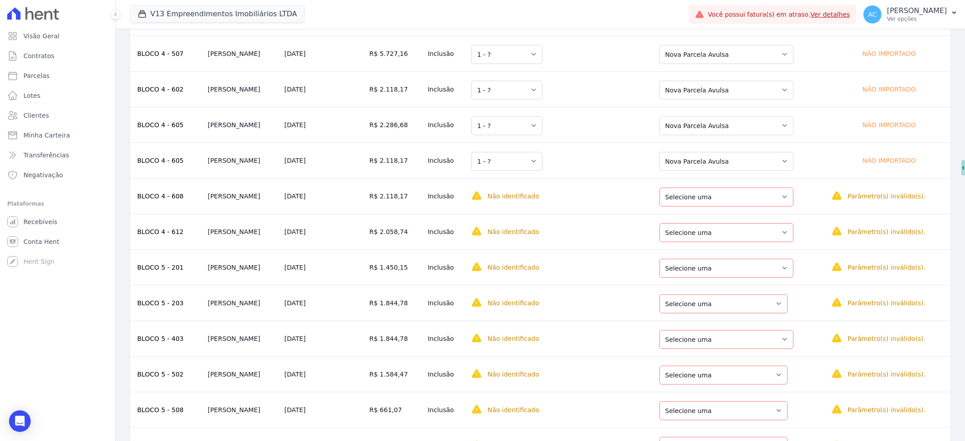
scroll to position [963, 0]
click at [721, 195] on select "Selecione uma Nova Parcela Avulsa Parcela Avulsa Existente Parcela Normal (27 X…" at bounding box center [727, 196] width 134 height 19
drag, startPoint x: 718, startPoint y: 232, endPoint x: 719, endPoint y: 237, distance: 5.4
click at [718, 231] on select "Selecione uma Nova Parcela Avulsa Parcela Avulsa Existente Parcela Normal (27 X…" at bounding box center [727, 232] width 134 height 19
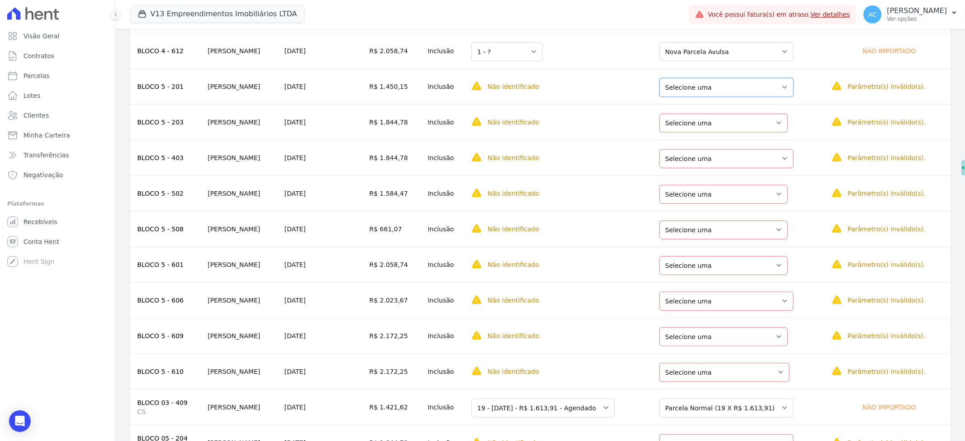
click at [717, 96] on select "Selecione uma Nova Parcela Avulsa Parcela Avulsa Existente Parcela Normal (29 X…" at bounding box center [727, 87] width 134 height 19
drag, startPoint x: 725, startPoint y: 122, endPoint x: 720, endPoint y: 135, distance: 13.6
click at [725, 122] on select "Selecione uma Nova Parcela Avulsa Parcela Avulsa Existente Intercalada (9 X R$ …" at bounding box center [724, 123] width 128 height 19
click at [715, 167] on select "Selecione uma Nova Parcela Avulsa Parcela Avulsa Existente Parcela Normal (27 X…" at bounding box center [727, 158] width 134 height 19
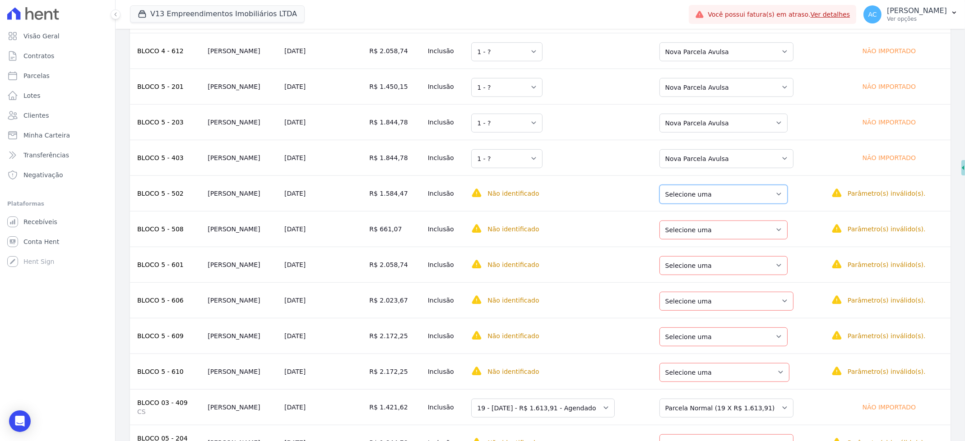
click at [716, 201] on select "Selecione uma Nova Parcela Avulsa Parcela Avulsa Existente Parcela Normal (19 X…" at bounding box center [724, 194] width 128 height 19
click at [715, 237] on select "Selecione uma Nova Parcela Avulsa Parcela Avulsa Existente Parcela Normal (27 X…" at bounding box center [724, 230] width 128 height 19
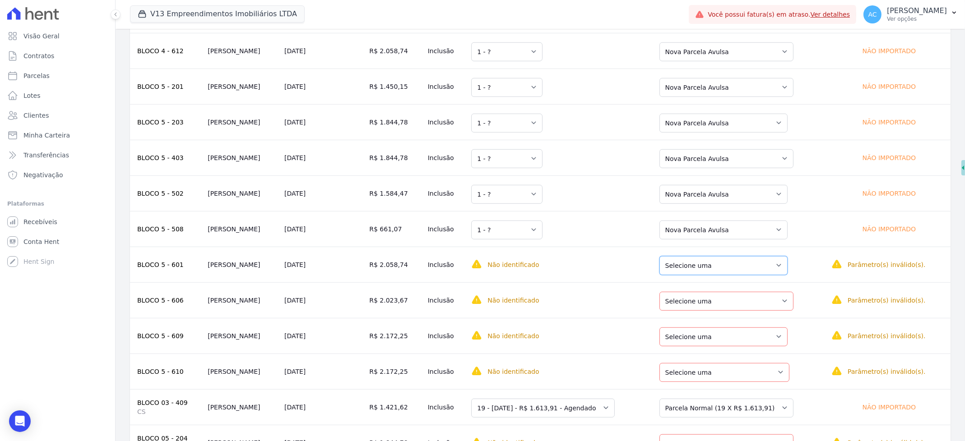
click at [711, 267] on select "Selecione uma Nova Parcela Avulsa Parcela Avulsa Existente Outros (7 X R$ 1.662…" at bounding box center [724, 265] width 128 height 19
click at [704, 311] on select "Selecione uma Nova Parcela Avulsa Parcela Avulsa Existente Parcela Normal (19 X…" at bounding box center [727, 301] width 134 height 19
click at [721, 341] on select "Selecione uma Nova Parcela Avulsa Parcela Avulsa Existente Intercalada (2 X R$ …" at bounding box center [724, 337] width 128 height 19
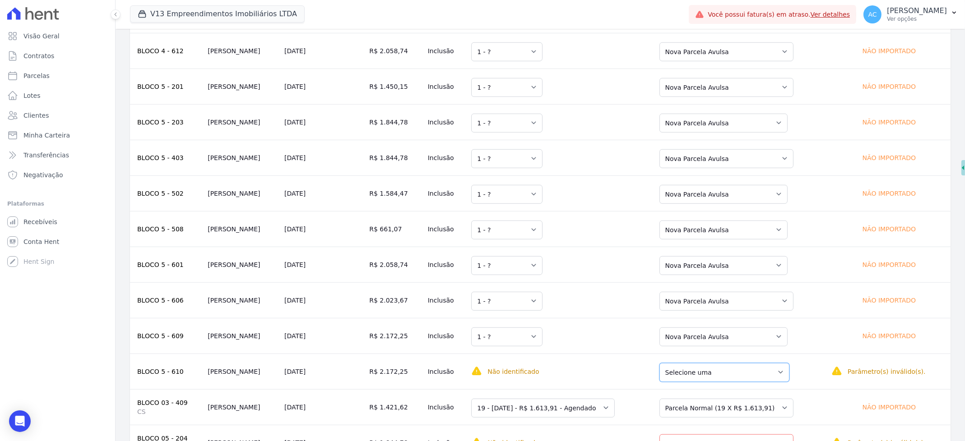
click at [719, 376] on select "Selecione uma Nova Parcela Avulsa Parcela Avulsa Existente Parcela Normal (8 X …" at bounding box center [725, 372] width 130 height 19
click at [707, 311] on select "Selecione uma Nova Parcela Avulsa Parcela Avulsa Existente Parcela Normal (19 X…" at bounding box center [727, 301] width 134 height 19
click at [712, 303] on select "Selecione uma Nova Parcela Avulsa Parcela Avulsa Existente Parcela Normal (19 X…" at bounding box center [727, 301] width 134 height 19
click at [714, 310] on select "Selecione uma Nova Parcela Avulsa Parcela Avulsa Existente Parcela Normal (19 X…" at bounding box center [727, 301] width 134 height 19
click at [715, 311] on select "Selecione uma Nova Parcela Avulsa Parcela Avulsa Existente Parcela Normal (19 X…" at bounding box center [727, 301] width 134 height 19
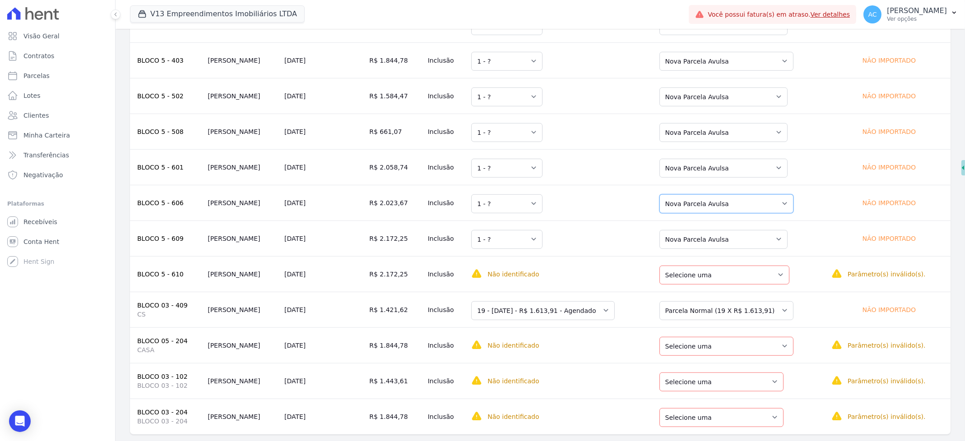
scroll to position [1261, 0]
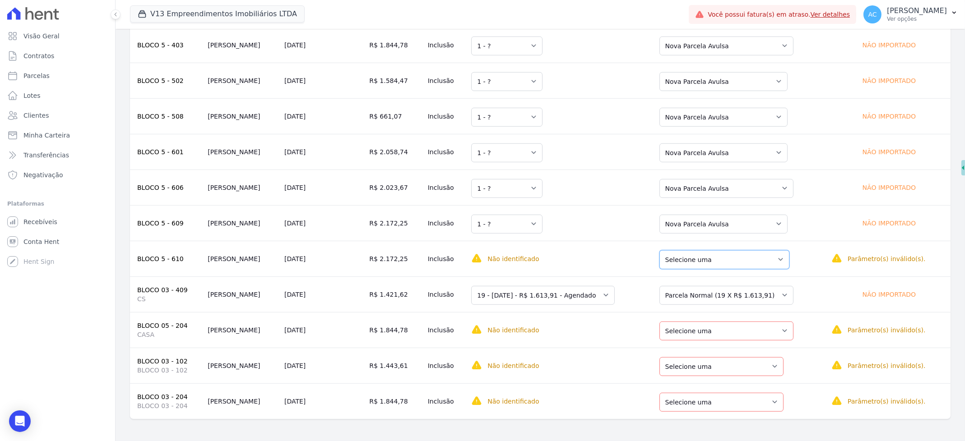
drag, startPoint x: 729, startPoint y: 255, endPoint x: 722, endPoint y: 261, distance: 9.9
click at [729, 255] on select "Selecione uma Nova Parcela Avulsa Parcela Avulsa Existente Parcela Normal (8 X …" at bounding box center [725, 260] width 130 height 19
click at [715, 291] on select "Selecione uma Nova Parcela Avulsa Parcela Avulsa Existente Intercalada (2 X R$ …" at bounding box center [727, 295] width 134 height 19
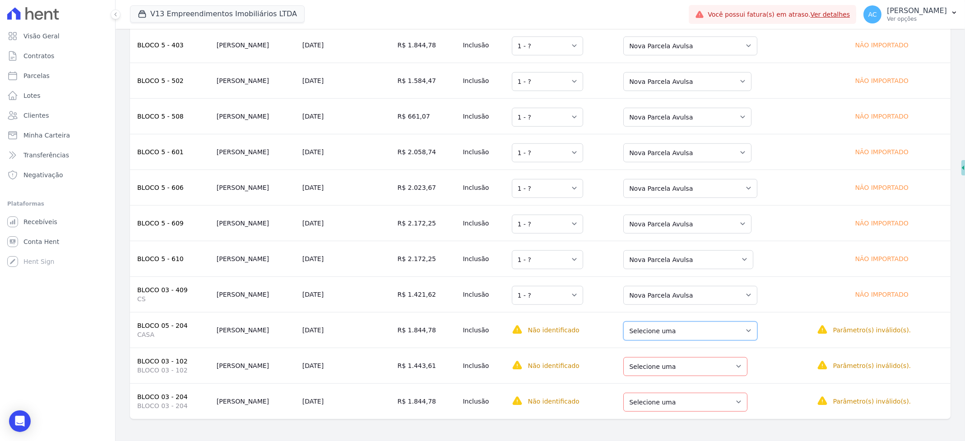
click at [696, 332] on select "Selecione uma Nova Parcela Avulsa Parcela Avulsa Existente Intercalada (2 X R$ …" at bounding box center [690, 331] width 134 height 19
click at [702, 368] on select "Selecione uma Nova Parcela Avulsa Parcela Avulsa Existente Parcela Normal (7 X …" at bounding box center [685, 367] width 124 height 19
click at [697, 400] on select "Selecione uma Nova Parcela Avulsa Parcela Avulsa Existente Sinal (12 X R$ 856,3…" at bounding box center [685, 402] width 124 height 19
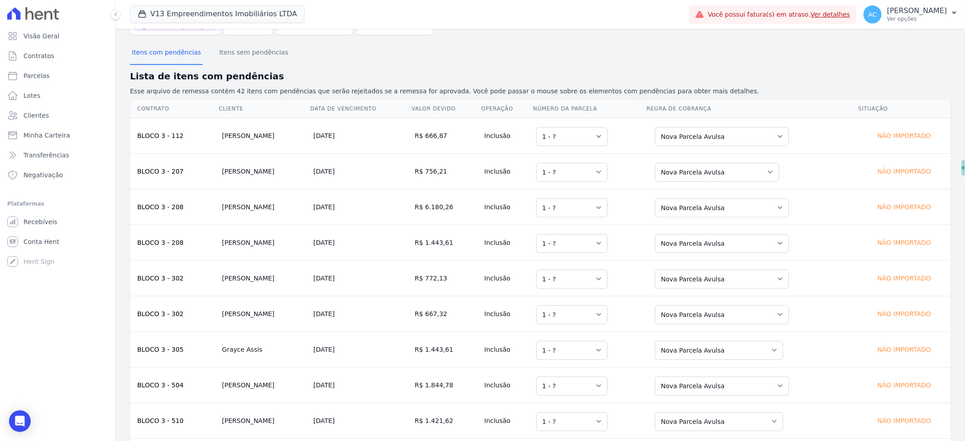
scroll to position [0, 0]
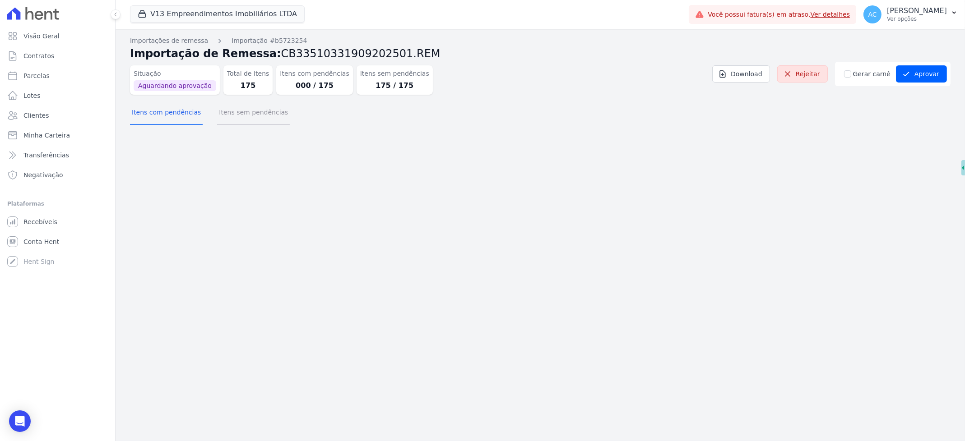
click at [259, 116] on button "Itens sem pendências" at bounding box center [253, 113] width 73 height 23
click at [236, 107] on button "Itens sem pendências" at bounding box center [253, 113] width 73 height 23
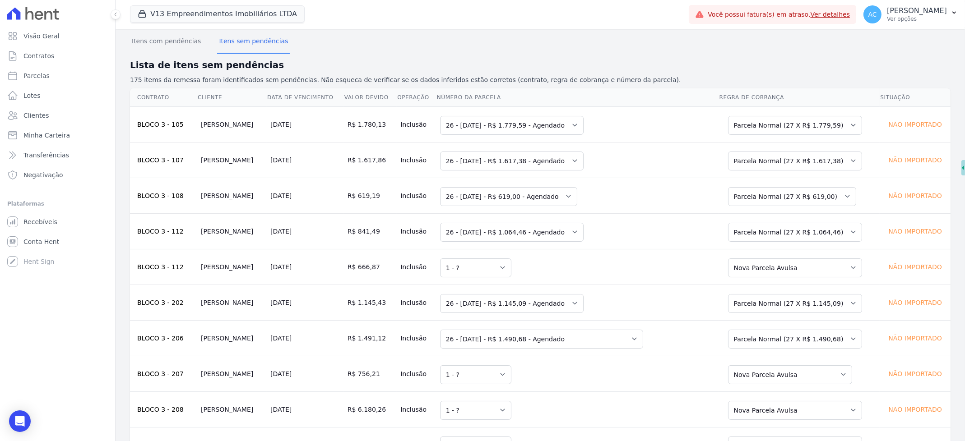
scroll to position [5, 0]
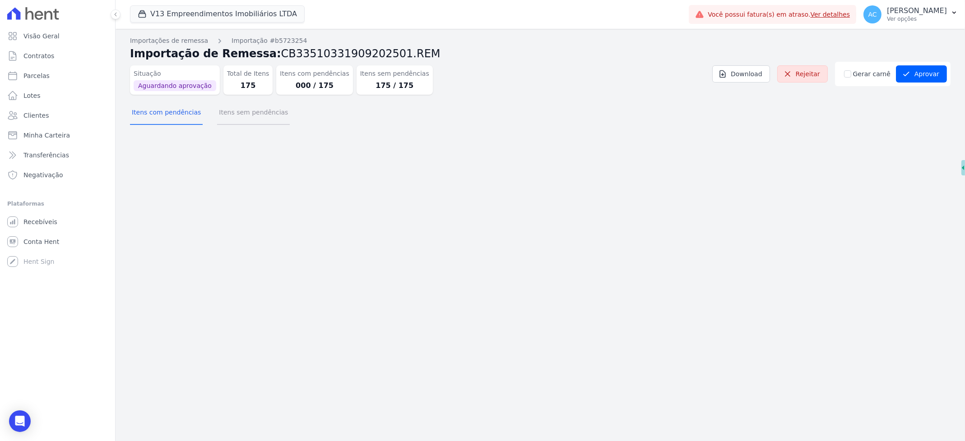
click at [260, 115] on button "Itens sem pendências" at bounding box center [253, 113] width 73 height 23
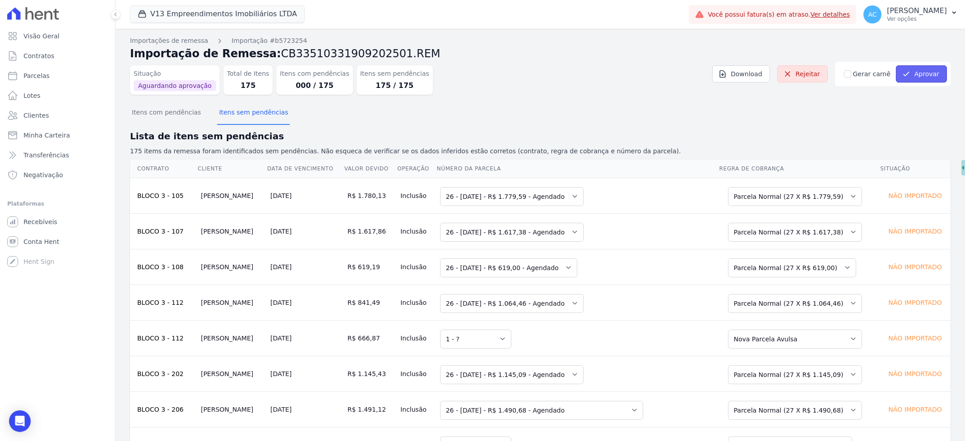
click at [926, 77] on button "Aprovar" at bounding box center [921, 73] width 51 height 17
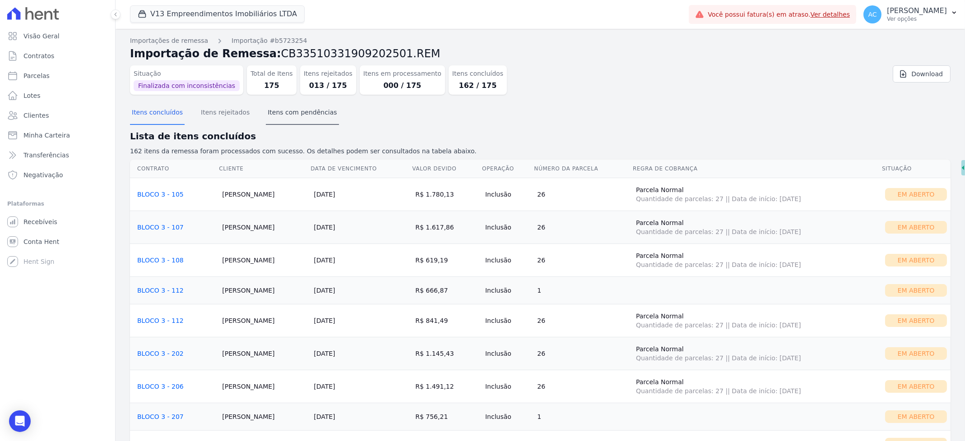
click at [288, 113] on button "Itens com pendências" at bounding box center [302, 113] width 73 height 23
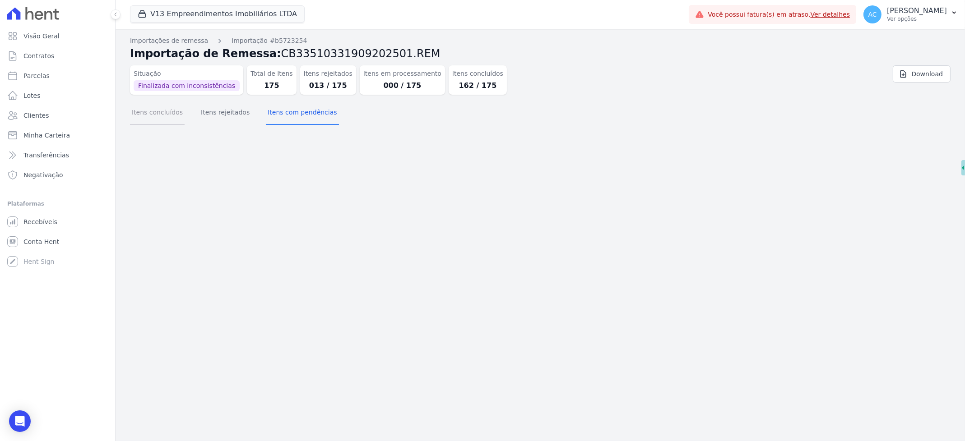
click at [165, 113] on button "Itens concluídos" at bounding box center [157, 113] width 55 height 23
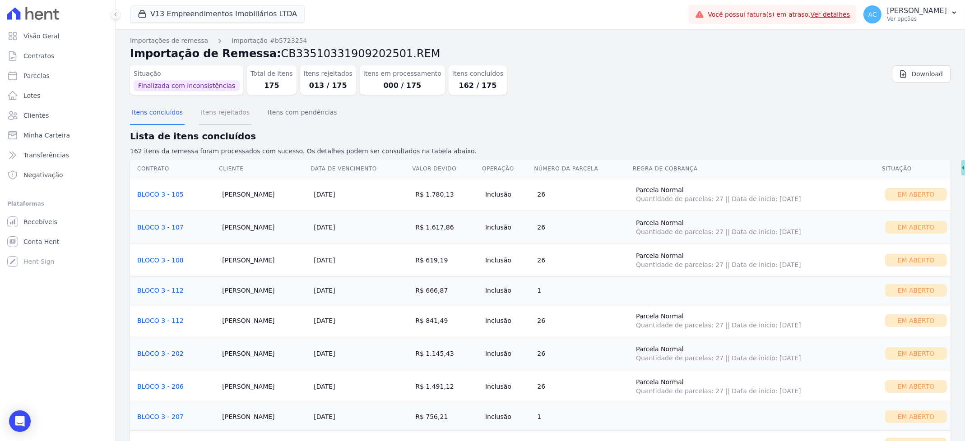
click at [220, 111] on button "Itens rejeitados" at bounding box center [225, 113] width 52 height 23
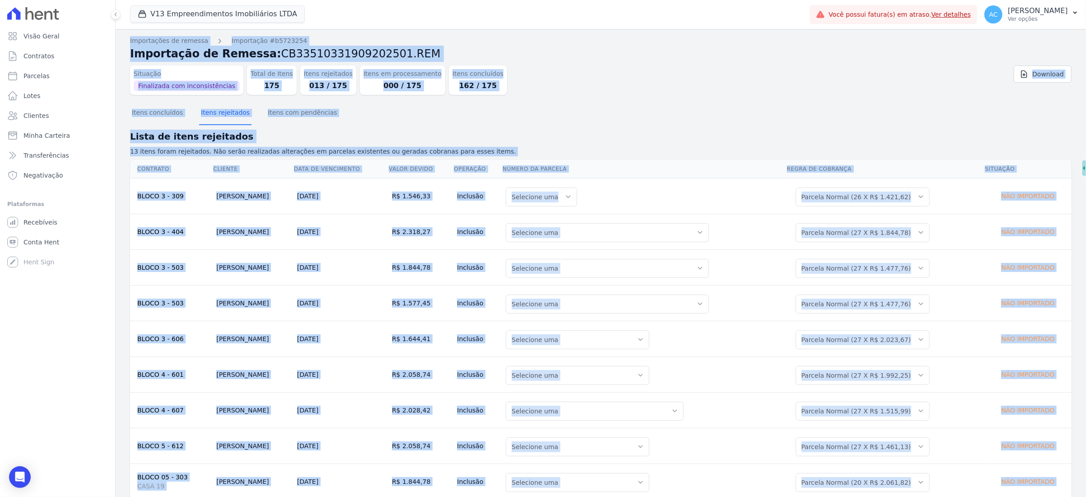
scroll to position [171, 0]
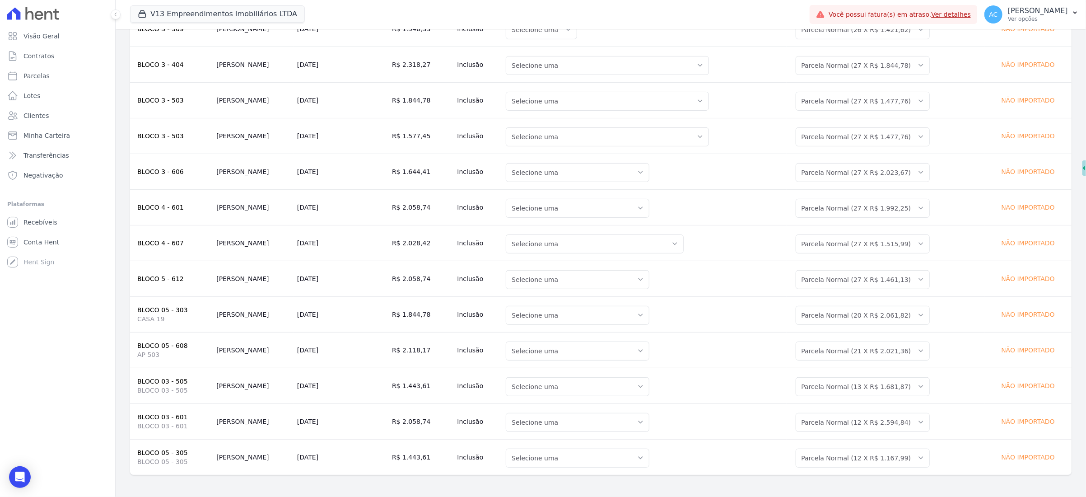
drag, startPoint x: 119, startPoint y: 37, endPoint x: 1062, endPoint y: 484, distance: 1043.1
click at [965, 441] on div "Importações de remessa Importação #b5723254 Importação de Remessa: CB3351033190…" at bounding box center [601, 179] width 970 height 635
copy div "Importações de remessa Importação #b5723254 Importação de Remessa: CB3351033190…"
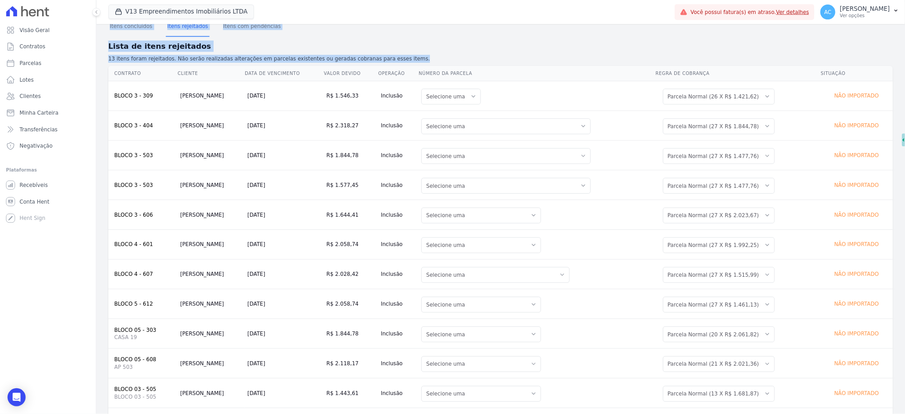
scroll to position [0, 0]
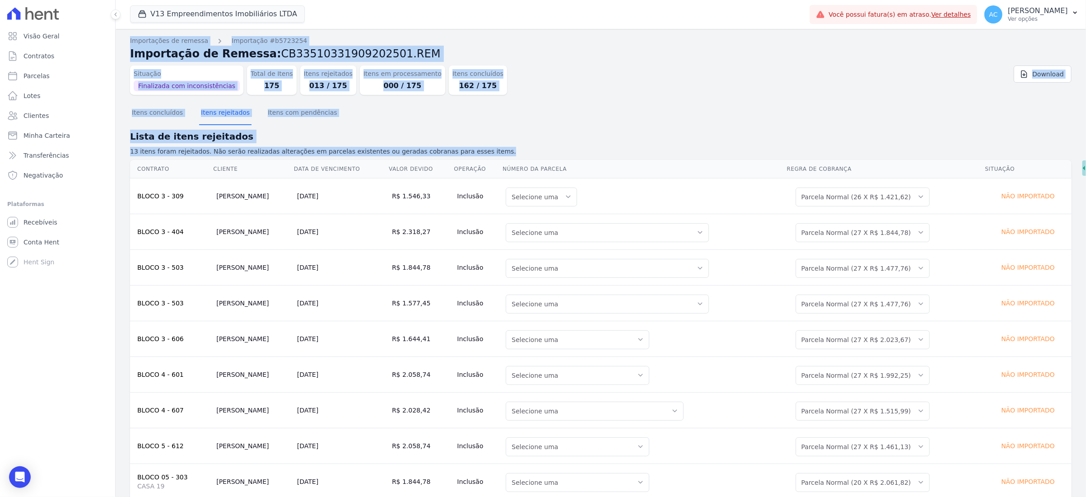
click at [486, 121] on div "Itens concluídos Itens rejeitados Itens com pendências" at bounding box center [600, 113] width 941 height 22
click at [965, 17] on p "Ver opções" at bounding box center [1038, 18] width 60 height 7
click at [965, 81] on link "Importar remessas" at bounding box center [1028, 79] width 116 height 16
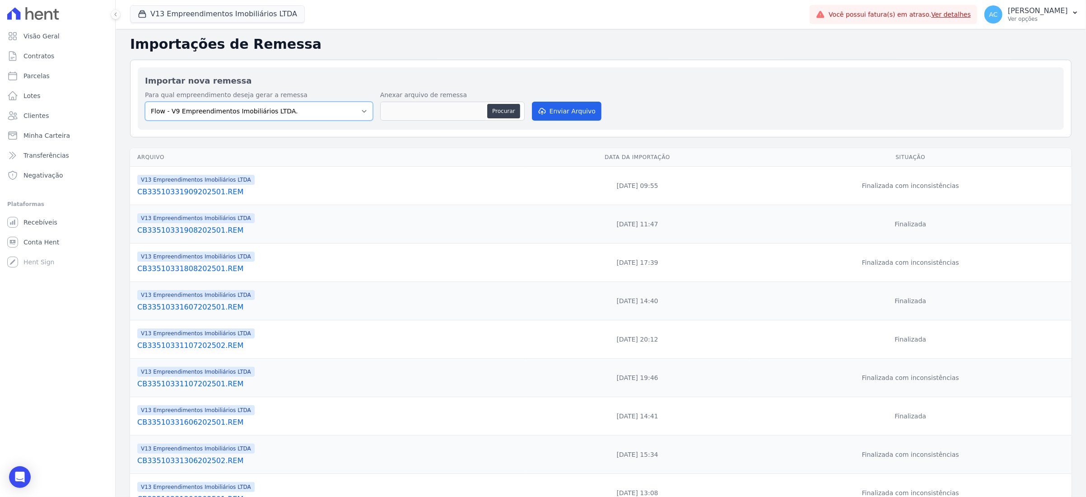
drag, startPoint x: 250, startPoint y: 109, endPoint x: 245, endPoint y: 117, distance: 9.4
click at [250, 109] on select "Flow - V9 Empreendimentos Imobiliários LTDA. On - V11 Empreendimentos Imobiliár…" at bounding box center [259, 111] width 228 height 19
select select "ecab2329-c666-4977-ad84-d4b1e3d3d680"
click at [145, 102] on select "Flow - V9 Empreendimentos Imobiliários LTDA. On - V11 Empreendimentos Imobiliár…" at bounding box center [259, 111] width 228 height 19
click at [462, 68] on div "Importar nova remessa Para qual empreendimento deseja gerar a remessa Flow - V9…" at bounding box center [601, 98] width 926 height 62
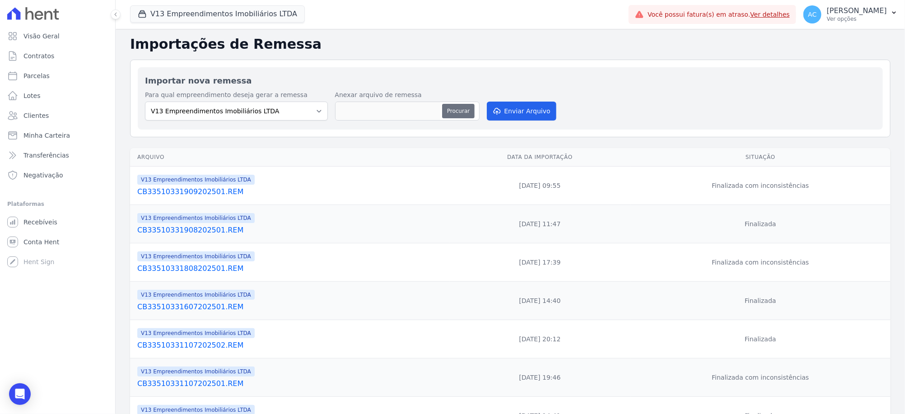
click at [447, 111] on button "Procurar" at bounding box center [458, 111] width 33 height 14
type input "CB33510331909202502.REM"
drag, startPoint x: 525, startPoint y: 107, endPoint x: 520, endPoint y: 102, distance: 6.7
click at [522, 104] on button "Enviar Arquivo" at bounding box center [522, 111] width 70 height 19
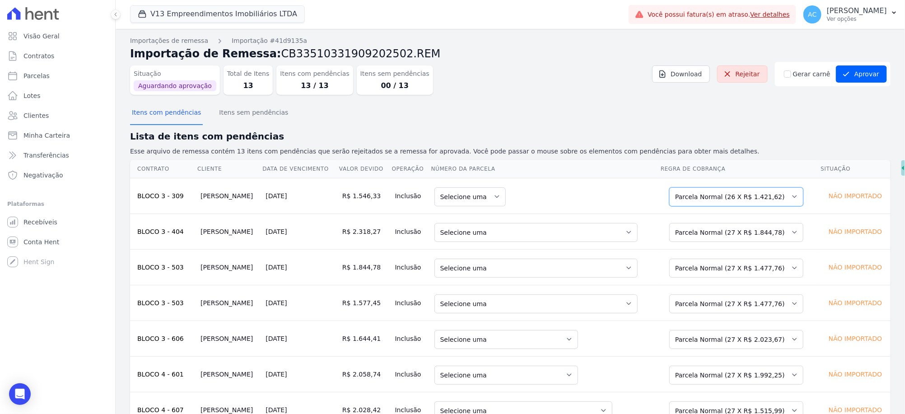
click at [741, 195] on select "Selecione uma Nova Parcela Avulsa Parcela Avulsa Existente Outros (20 X R$ 869,…" at bounding box center [736, 196] width 134 height 19
click at [729, 233] on select "Selecione uma Nova Parcela Avulsa Parcela Avulsa Existente Outros (17 X R$ 654,…" at bounding box center [736, 232] width 134 height 19
click at [725, 267] on select "Selecione uma Nova Parcela Avulsa Parcela Avulsa Existente Outros (10 X R$ 729,…" at bounding box center [736, 268] width 134 height 19
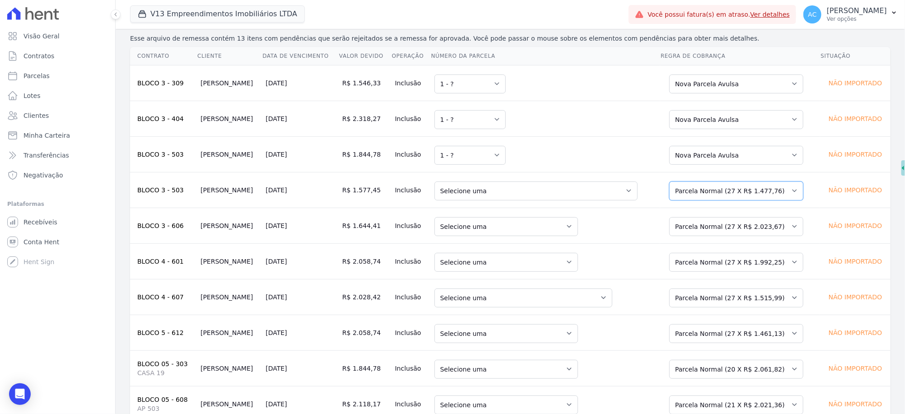
click at [713, 190] on select "Selecione uma Nova Parcela Avulsa Parcela Avulsa Existente Outros (10 X R$ 729,…" at bounding box center [736, 190] width 134 height 19
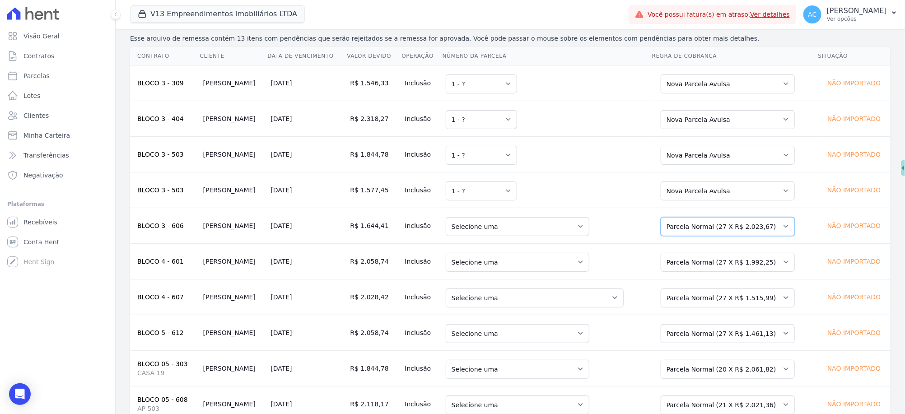
drag, startPoint x: 707, startPoint y: 226, endPoint x: 708, endPoint y: 232, distance: 6.4
click at [707, 227] on select "Selecione uma Nova Parcela Avulsa Parcela Avulsa Existente Outros (10 X R$ 990,…" at bounding box center [727, 226] width 134 height 19
click at [715, 265] on select "Selecione uma Nova Parcela Avulsa Parcela Avulsa Existente Parcela Normal (27 X…" at bounding box center [727, 262] width 134 height 19
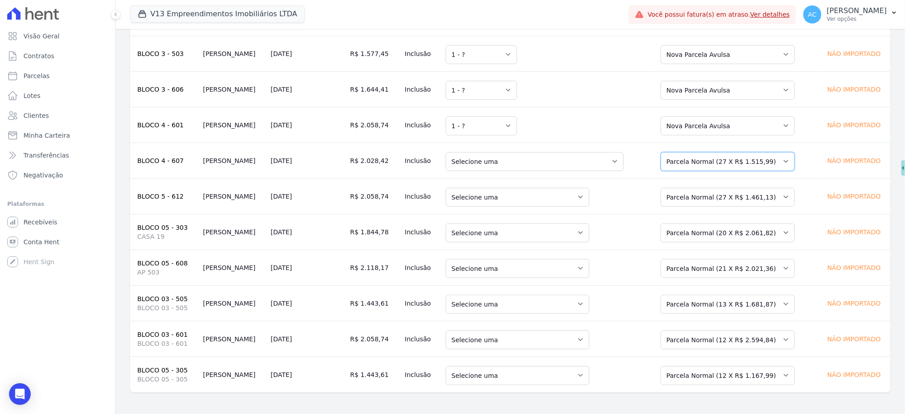
click at [714, 168] on select "Selecione uma Nova Parcela Avulsa Parcela Avulsa Existente Intercalada (3 X R$ …" at bounding box center [727, 161] width 134 height 19
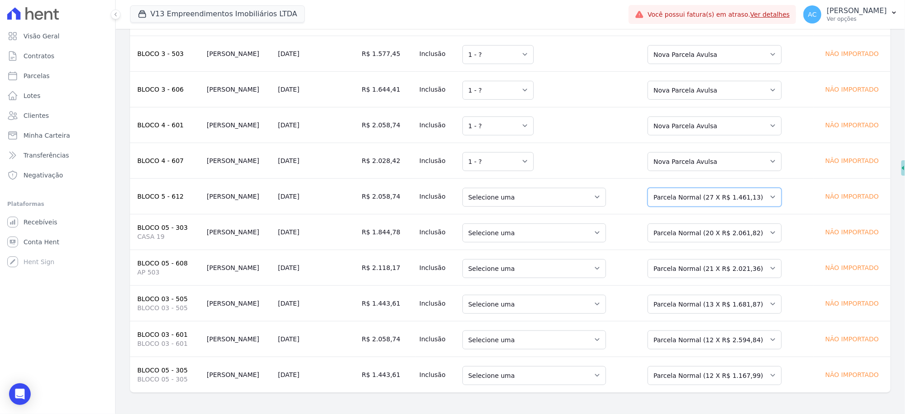
drag, startPoint x: 696, startPoint y: 195, endPoint x: 697, endPoint y: 205, distance: 10.5
click at [696, 198] on select "Selecione uma Nova Parcela Avulsa Parcela Avulsa Existente Intercalada (3 X R$ …" at bounding box center [714, 197] width 134 height 19
click at [707, 238] on select "Selecione uma Nova Parcela Avulsa Parcela Avulsa Existente Outros (14 X R$ 1.01…" at bounding box center [714, 232] width 134 height 19
click at [710, 271] on select "Selecione uma Nova Parcela Avulsa Parcela Avulsa Existente Intercalada (1 X R$ …" at bounding box center [714, 268] width 134 height 19
click at [706, 305] on select "Selecione uma Nova Parcela Avulsa Parcela Avulsa Existente Parcela Normal (13 X…" at bounding box center [714, 304] width 134 height 19
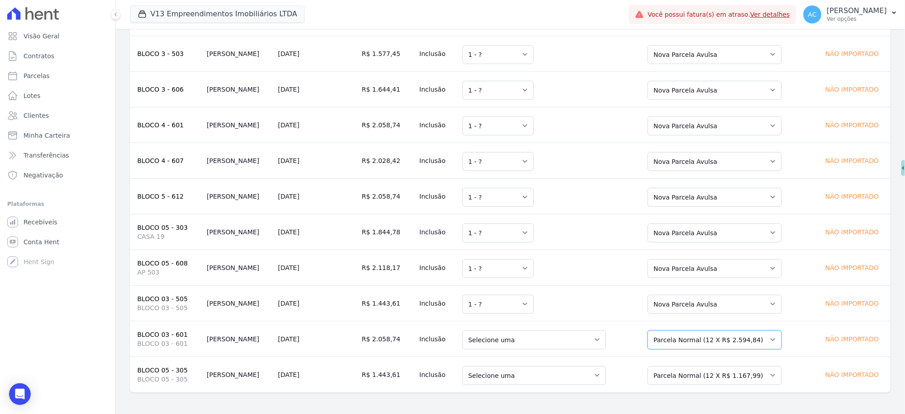
click at [712, 341] on select "Selecione uma Nova Parcela Avulsa Parcela Avulsa Existente Parcela Normal (12 X…" at bounding box center [714, 339] width 134 height 19
click at [689, 380] on select "Selecione uma Nova Parcela Avulsa Parcela Avulsa Existente Intercalada (6 X R$ …" at bounding box center [714, 375] width 134 height 19
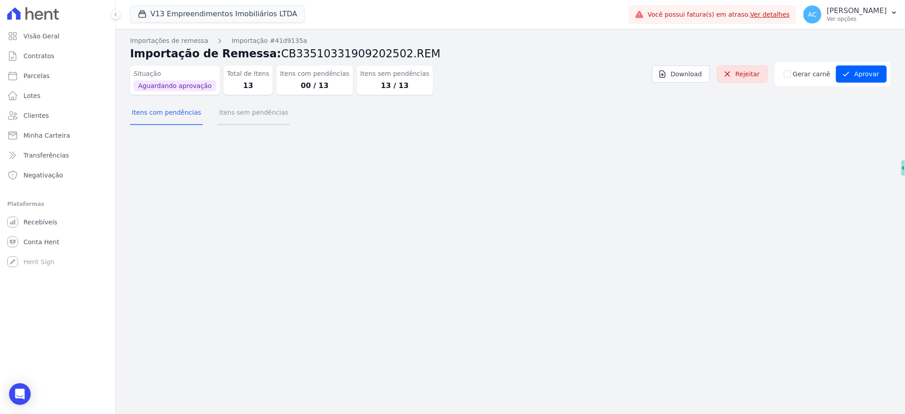
click at [245, 114] on button "Itens sem pendências" at bounding box center [253, 113] width 73 height 23
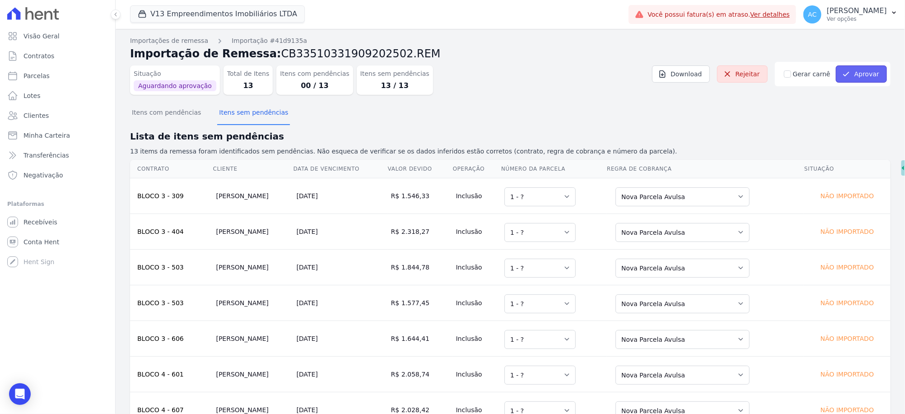
click at [856, 77] on button "Aprovar" at bounding box center [861, 73] width 51 height 17
